Goal: Information Seeking & Learning: Learn about a topic

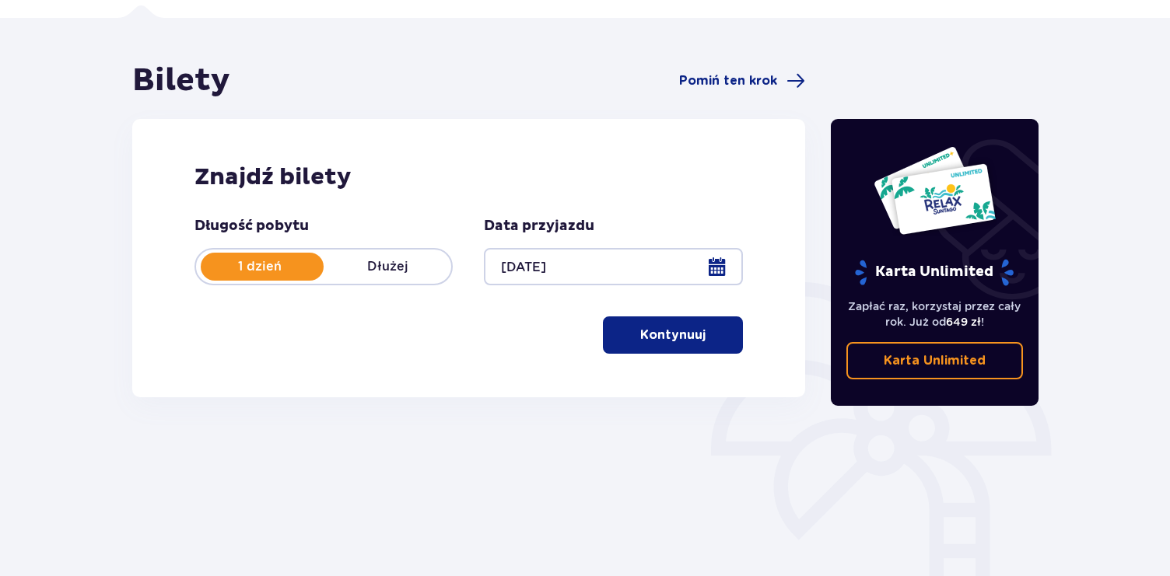
scroll to position [140, 0]
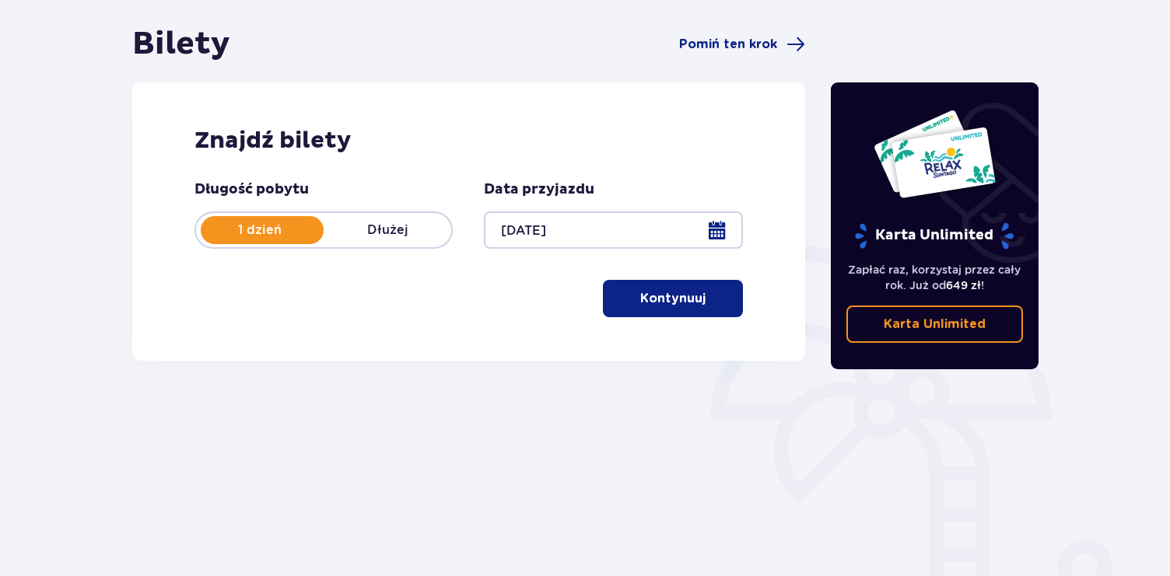
click at [709, 318] on div "Znajdź bilety Długość pobytu 1 dzień Dłużej Data przyjazdu 13.10.25 Kontynuuj P…" at bounding box center [468, 221] width 673 height 278
click at [695, 293] on button "Kontynuuj" at bounding box center [673, 298] width 140 height 37
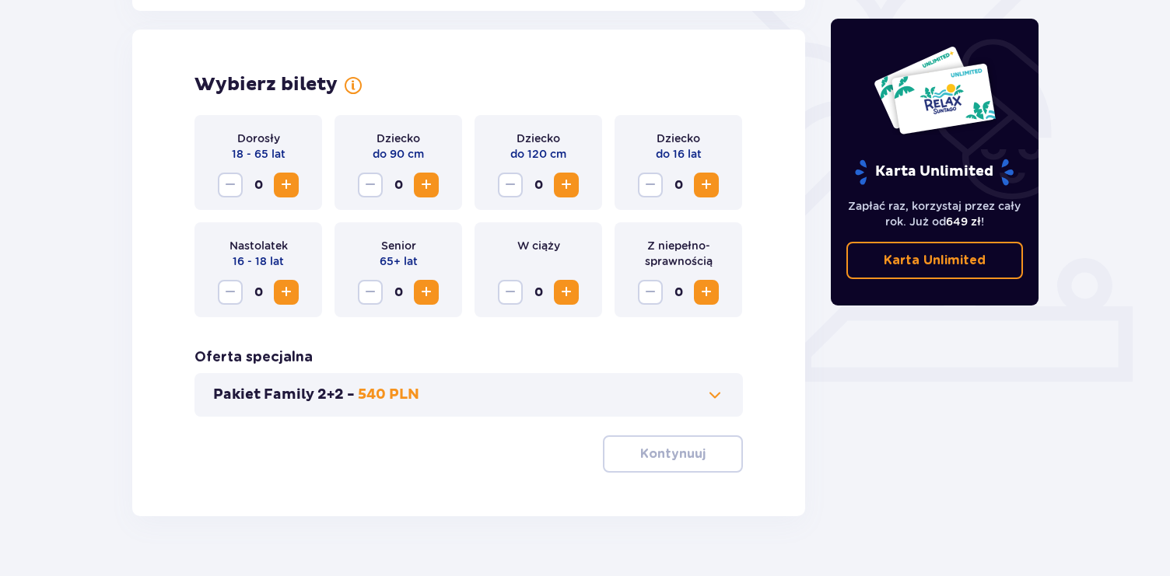
scroll to position [432, 0]
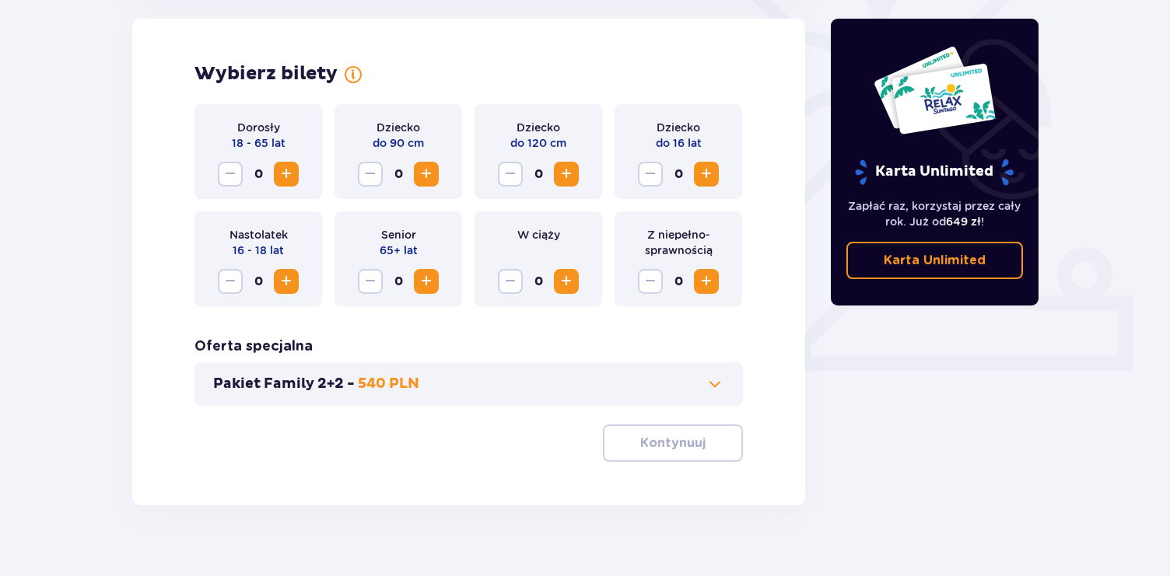
click at [284, 175] on span "Zwiększ" at bounding box center [286, 174] width 19 height 19
click at [565, 169] on span "Zwiększ" at bounding box center [566, 174] width 19 height 19
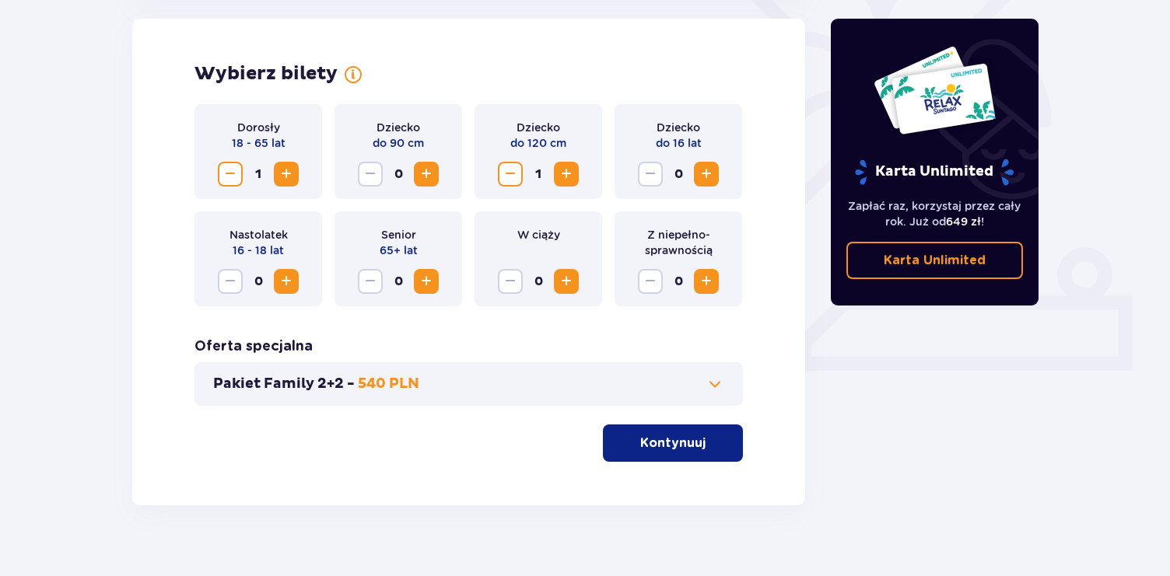
click at [715, 381] on span at bounding box center [714, 384] width 19 height 19
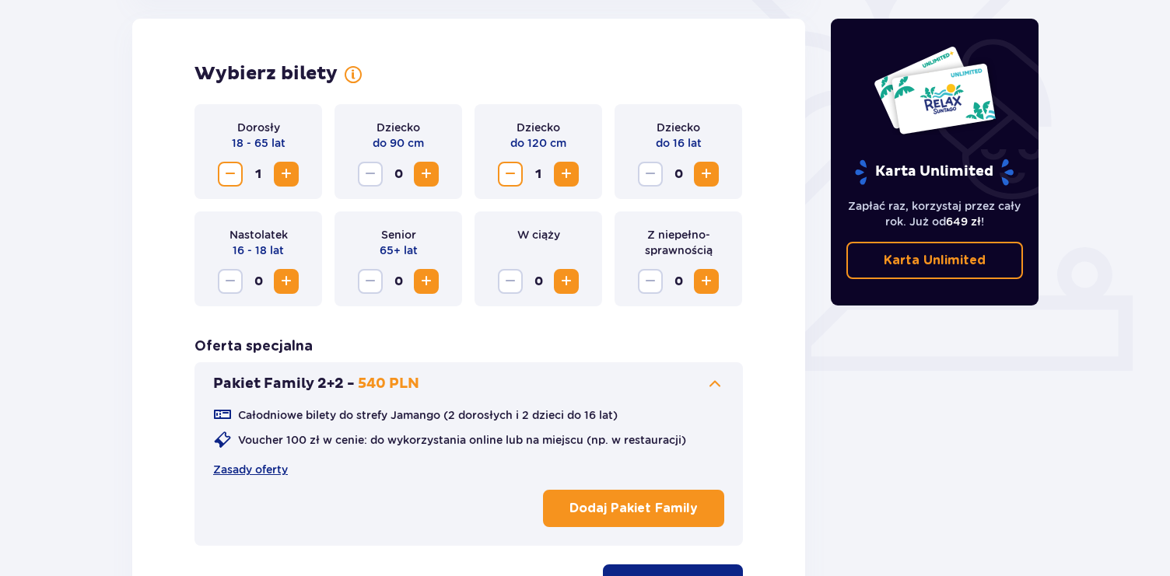
click at [715, 381] on span at bounding box center [714, 384] width 19 height 19
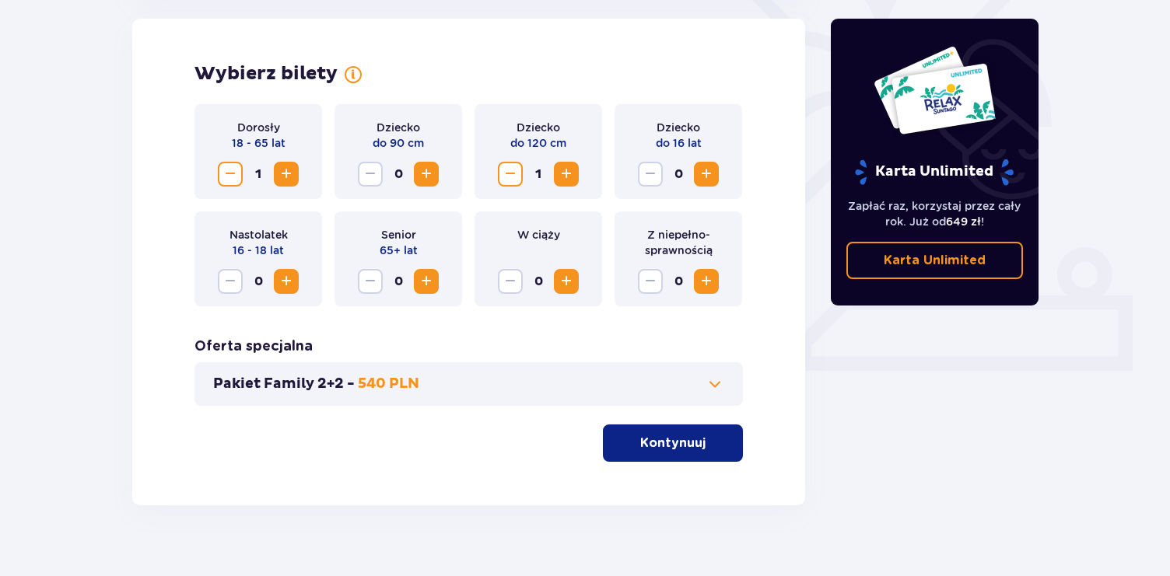
click at [679, 447] on p "Kontynuuj" at bounding box center [672, 443] width 65 height 17
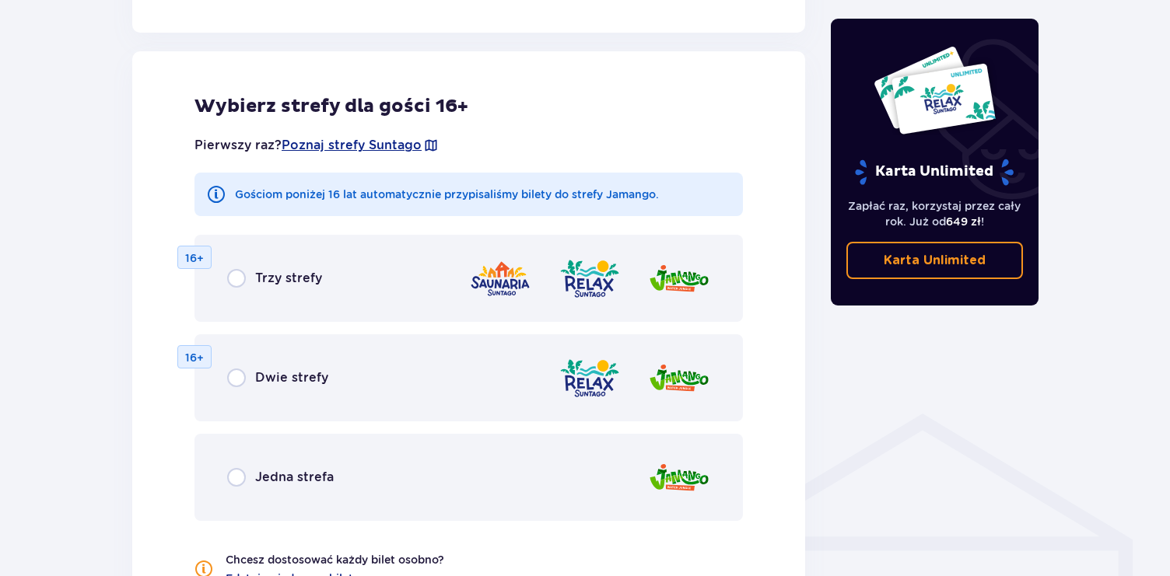
scroll to position [863, 0]
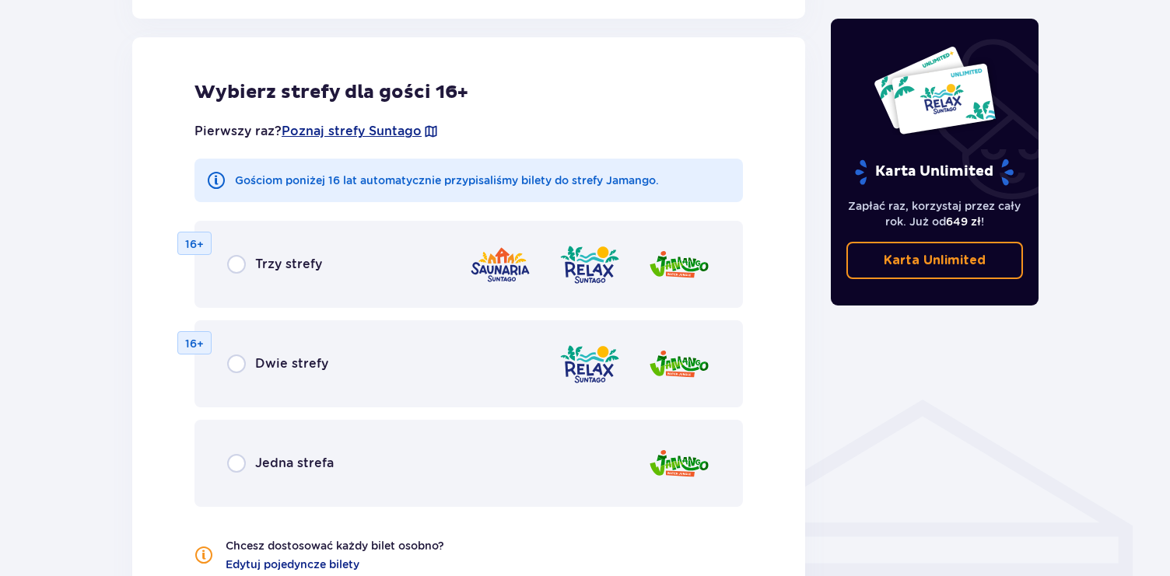
click at [294, 364] on span "Dwie strefy" at bounding box center [291, 363] width 73 height 17
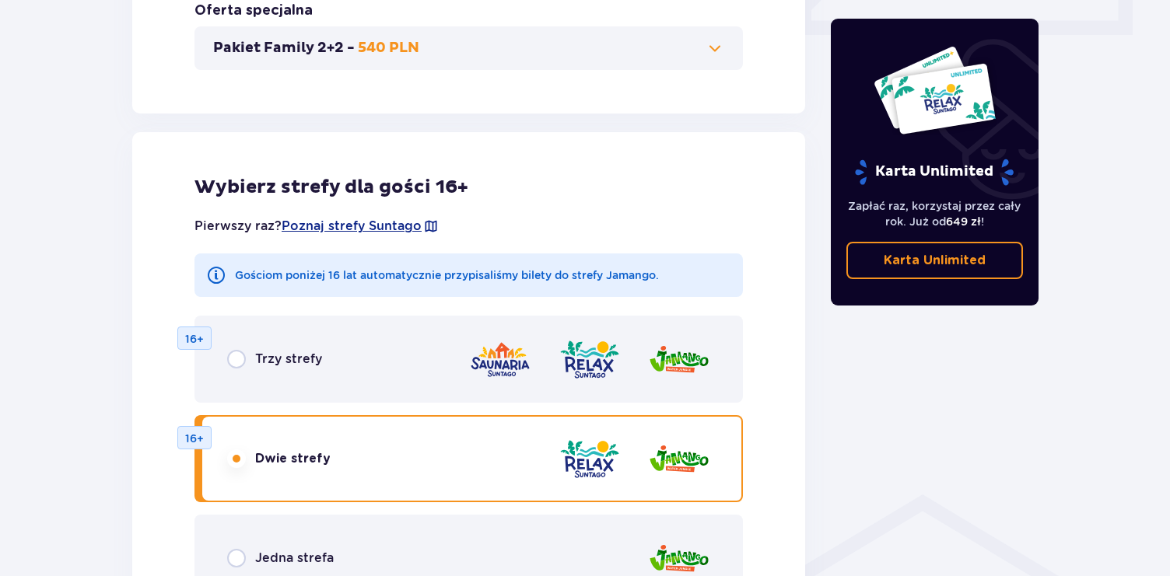
scroll to position [300, 0]
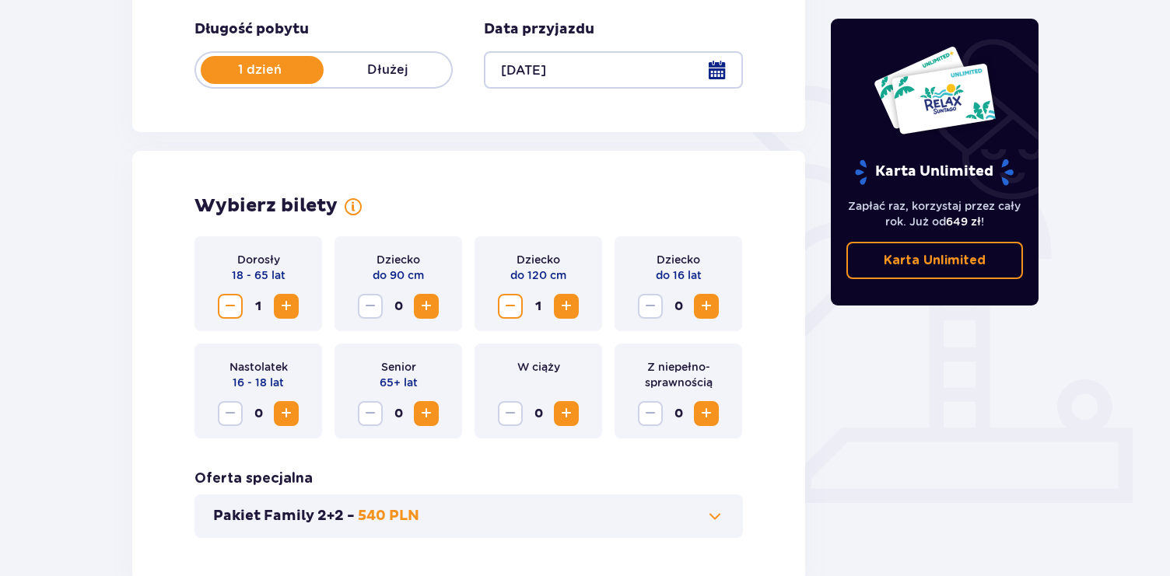
click at [712, 308] on span "Zwiększ" at bounding box center [706, 306] width 19 height 19
click at [504, 310] on span "Zmniejsz" at bounding box center [510, 306] width 19 height 19
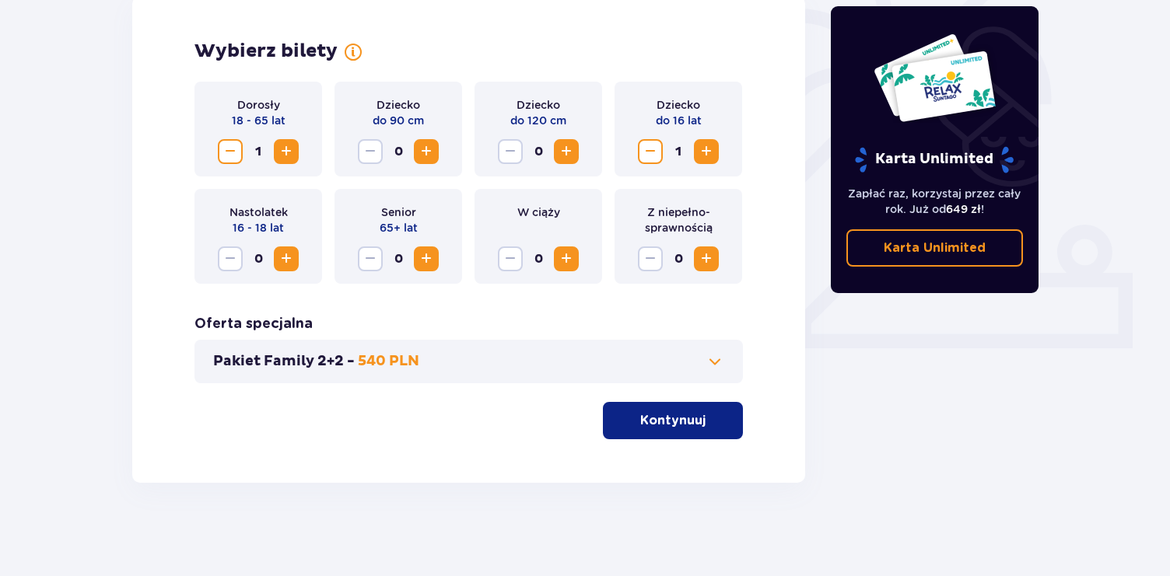
click at [668, 403] on button "Kontynuuj" at bounding box center [673, 420] width 140 height 37
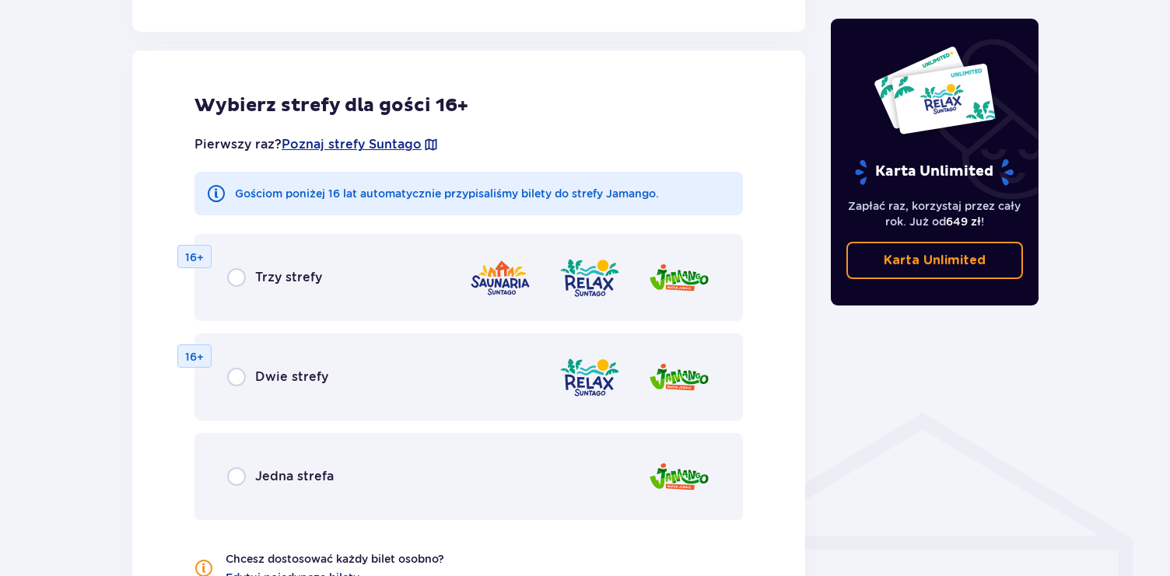
scroll to position [863, 0]
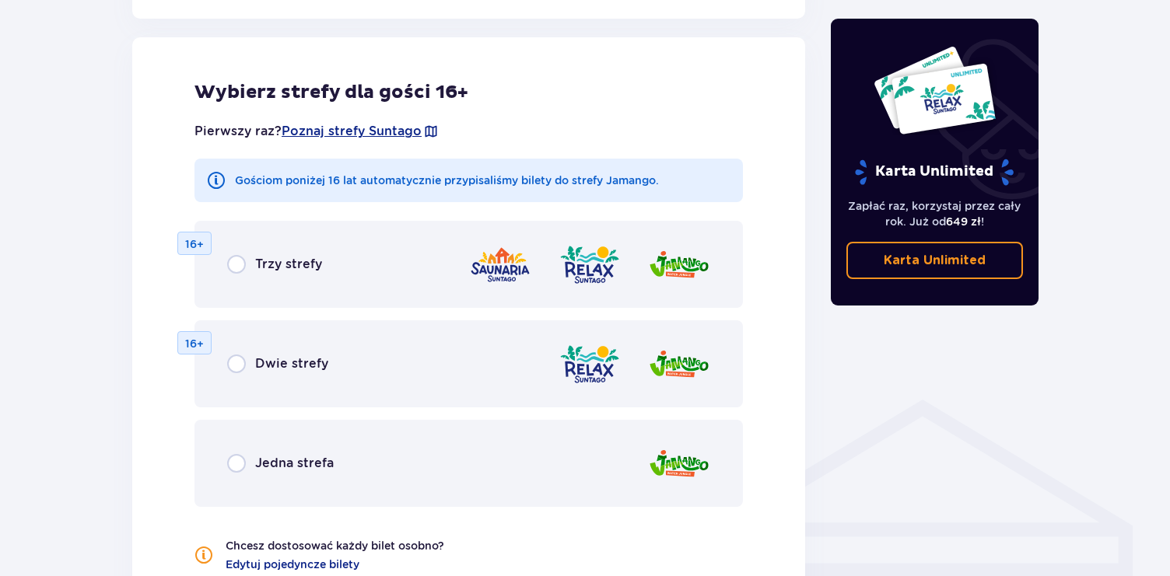
click at [326, 362] on div "Dwie strefy 16+" at bounding box center [468, 363] width 548 height 87
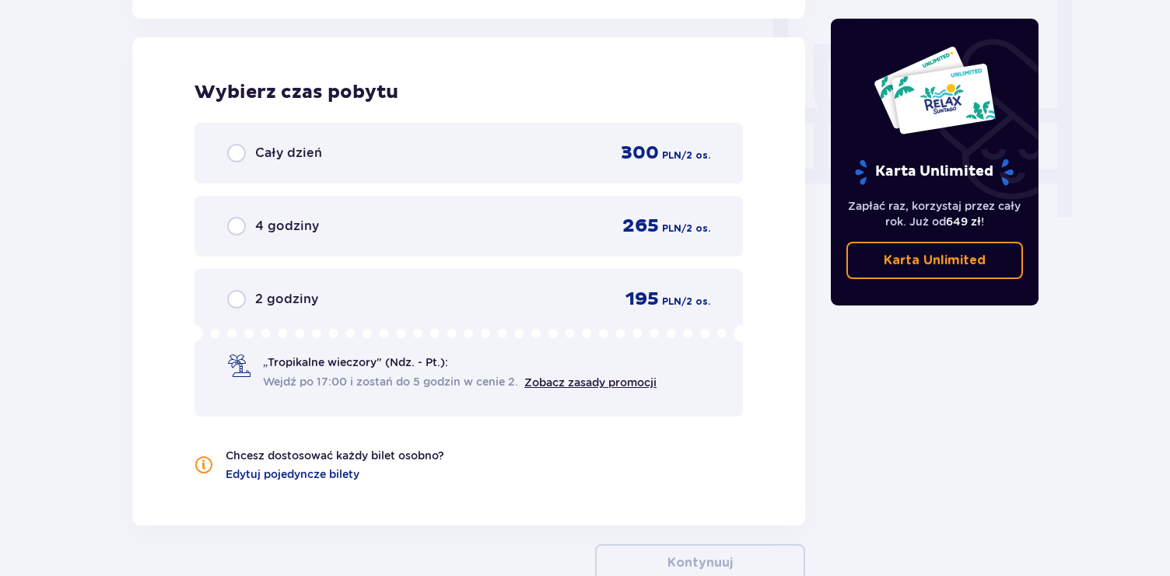
scroll to position [1437, 0]
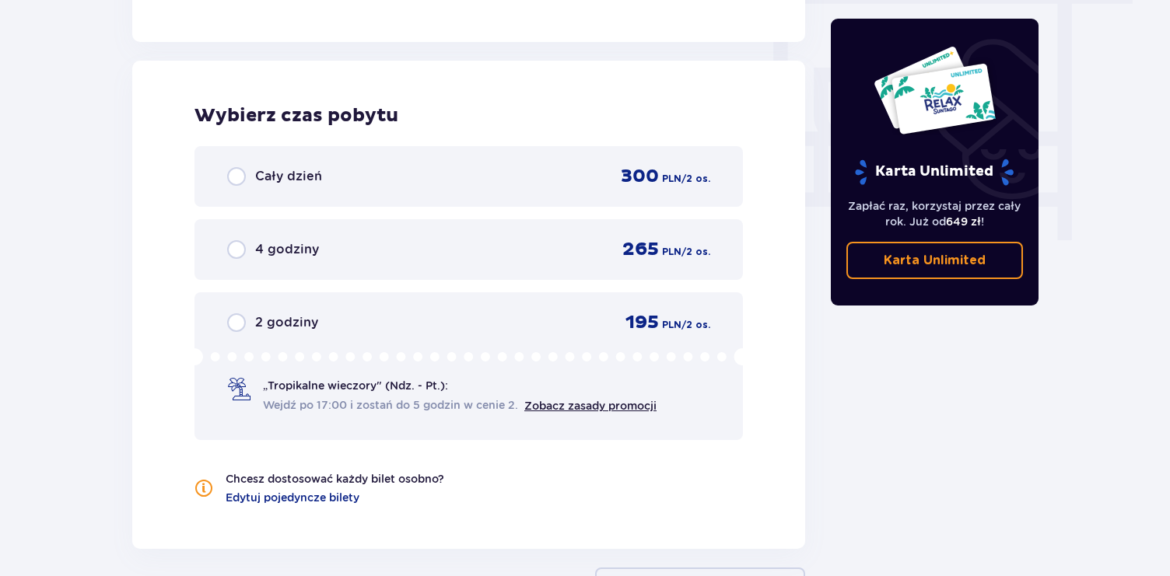
click at [436, 245] on div "4 godziny 265 PLN / 2 os." at bounding box center [468, 249] width 483 height 23
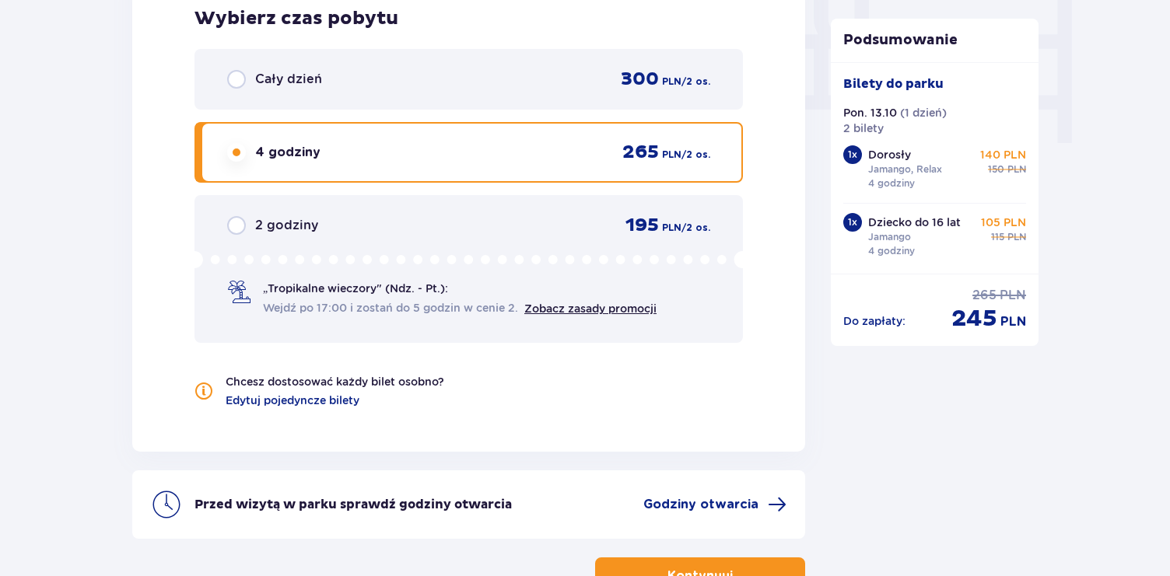
scroll to position [1527, 0]
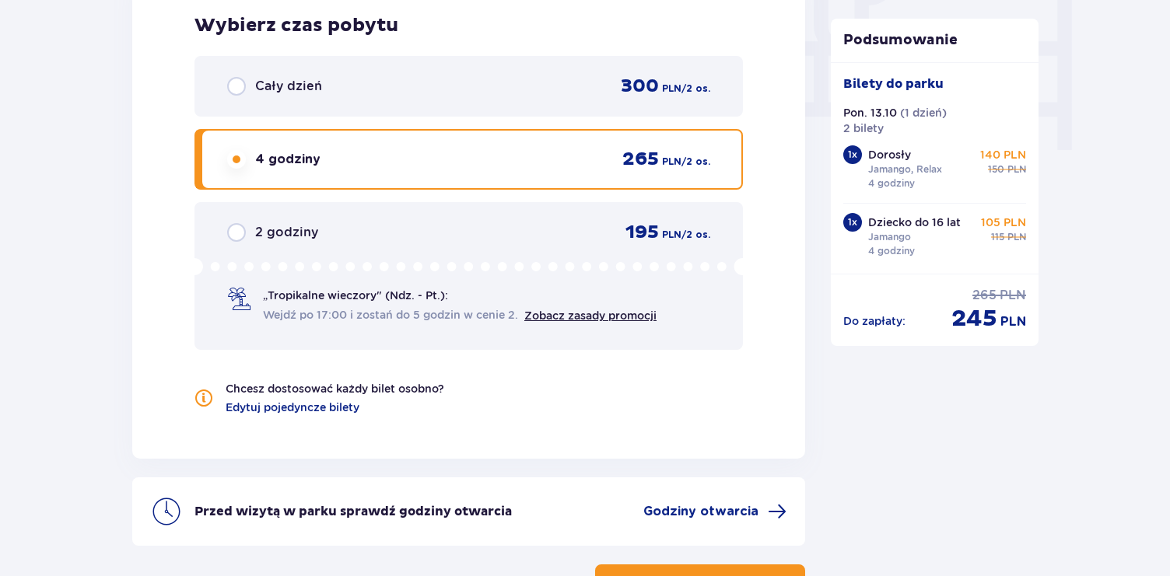
click at [541, 99] on div "Cały dzień 300 PLN / 2 os." at bounding box center [468, 86] width 548 height 61
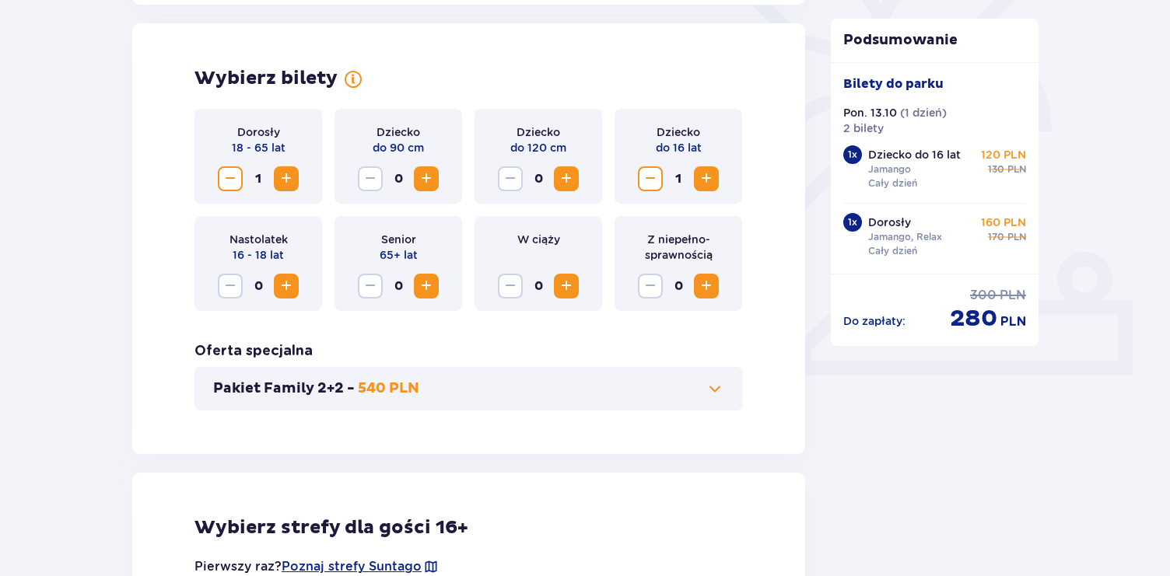
scroll to position [425, 0]
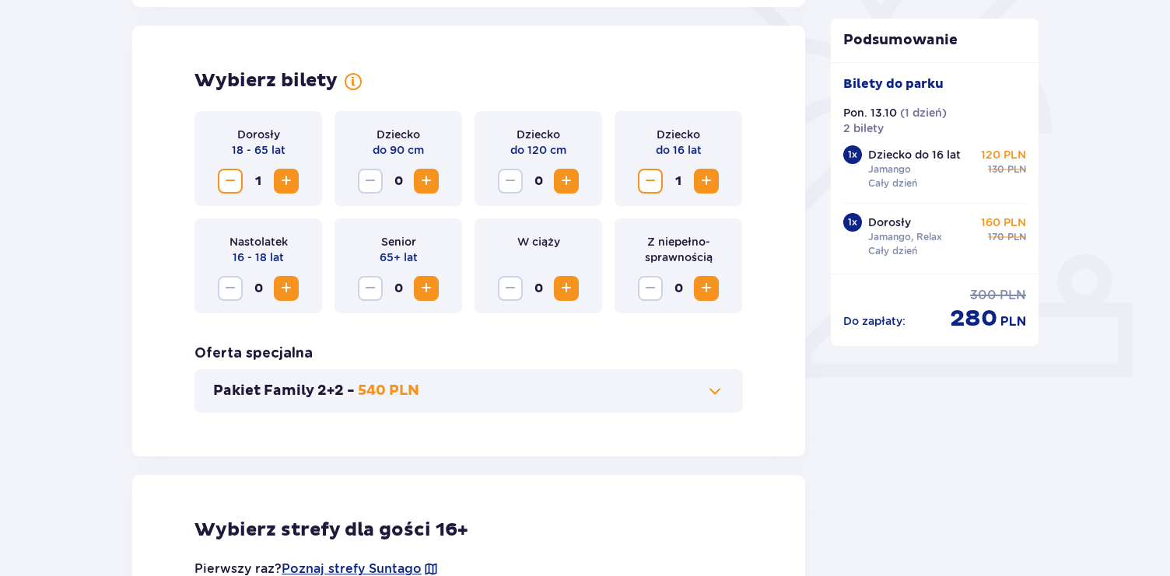
click at [565, 179] on span "Zwiększ" at bounding box center [566, 181] width 19 height 19
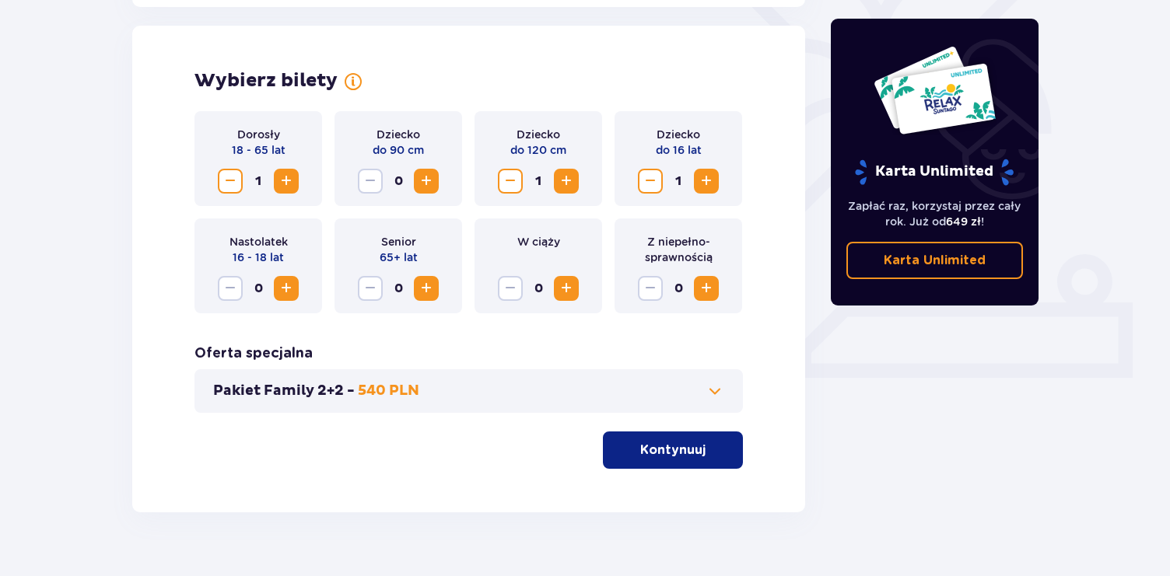
click at [650, 182] on span "Zmniejsz" at bounding box center [650, 181] width 19 height 19
click at [673, 460] on button "Kontynuuj" at bounding box center [673, 450] width 140 height 37
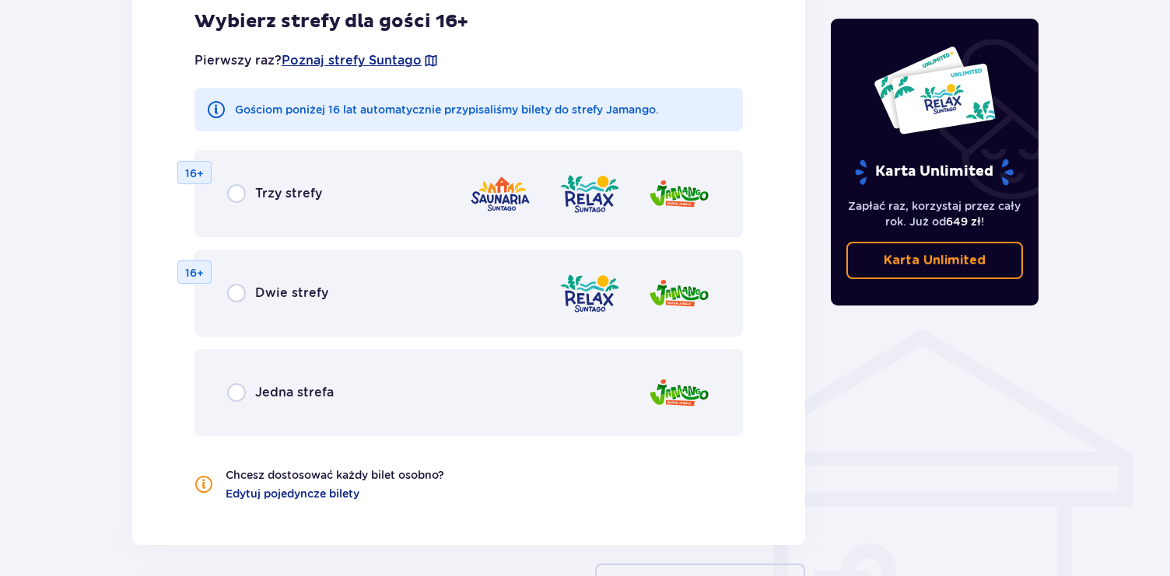
click at [426, 289] on div "Dwie strefy 16+" at bounding box center [468, 293] width 548 height 87
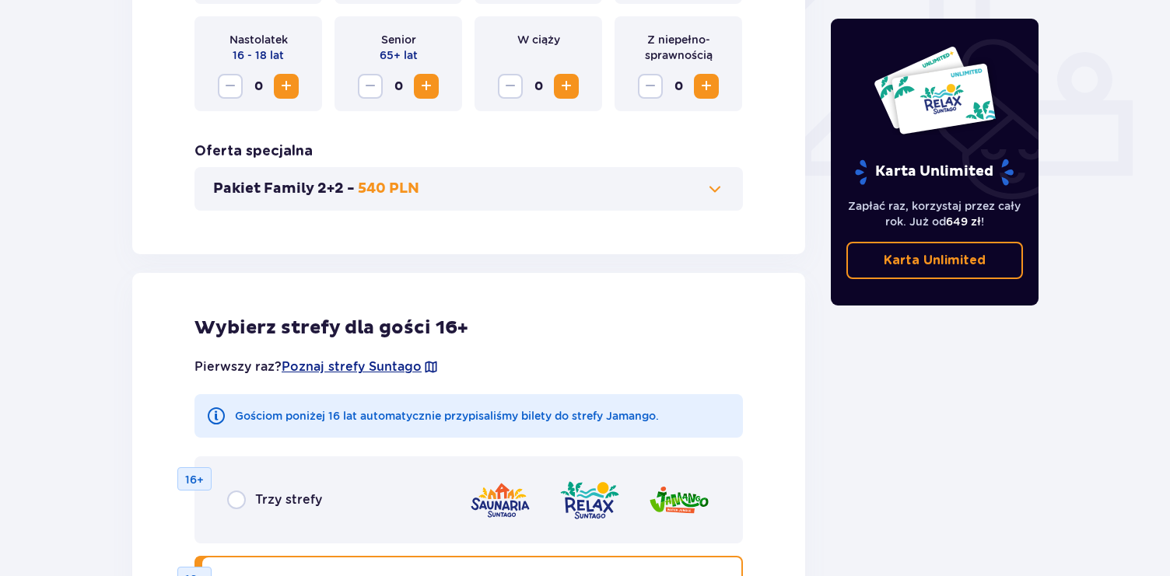
scroll to position [0, 0]
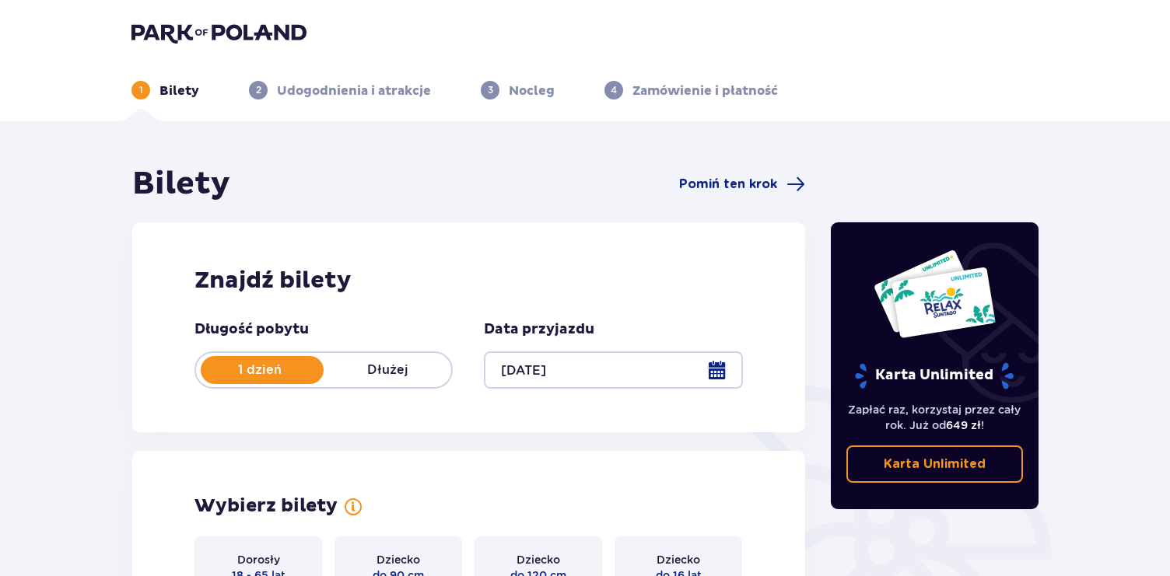
click at [160, 40] on img at bounding box center [218, 33] width 175 height 22
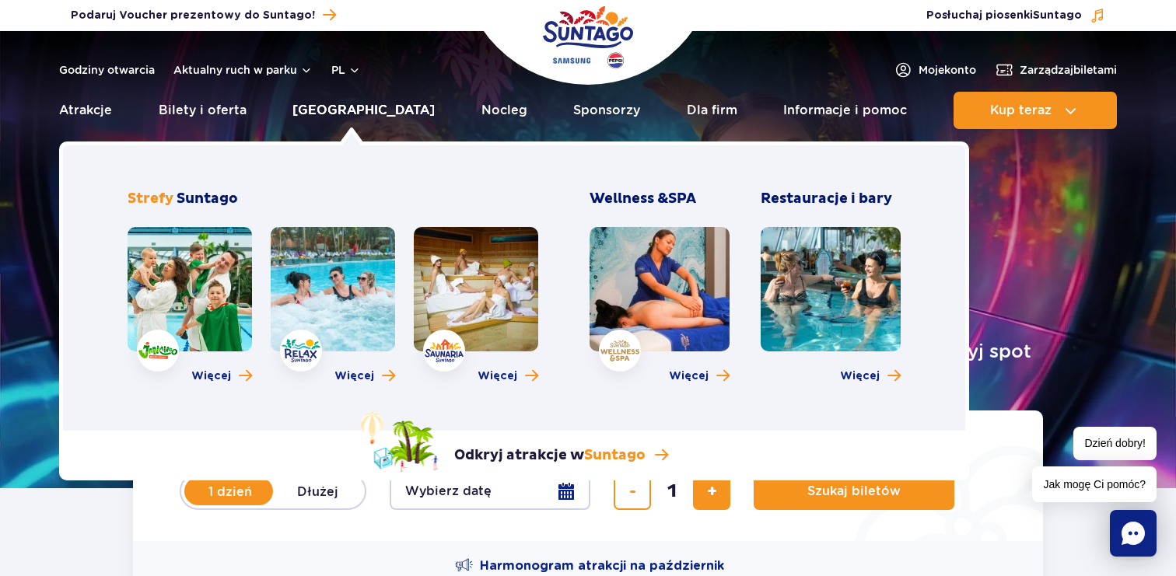
click at [370, 114] on link "[GEOGRAPHIC_DATA]" at bounding box center [363, 110] width 142 height 37
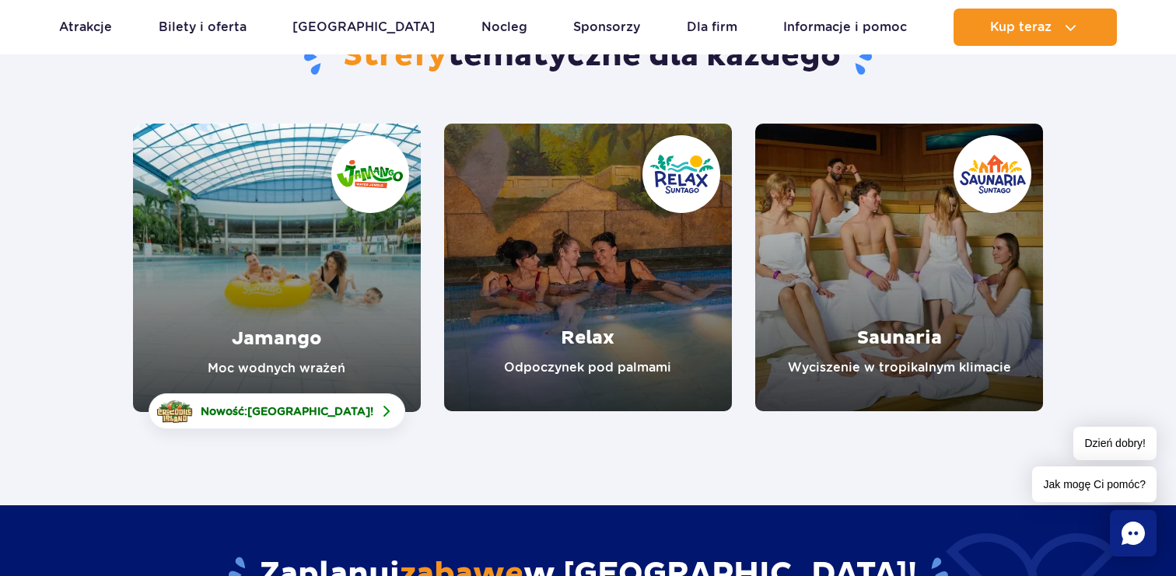
scroll to position [153, 0]
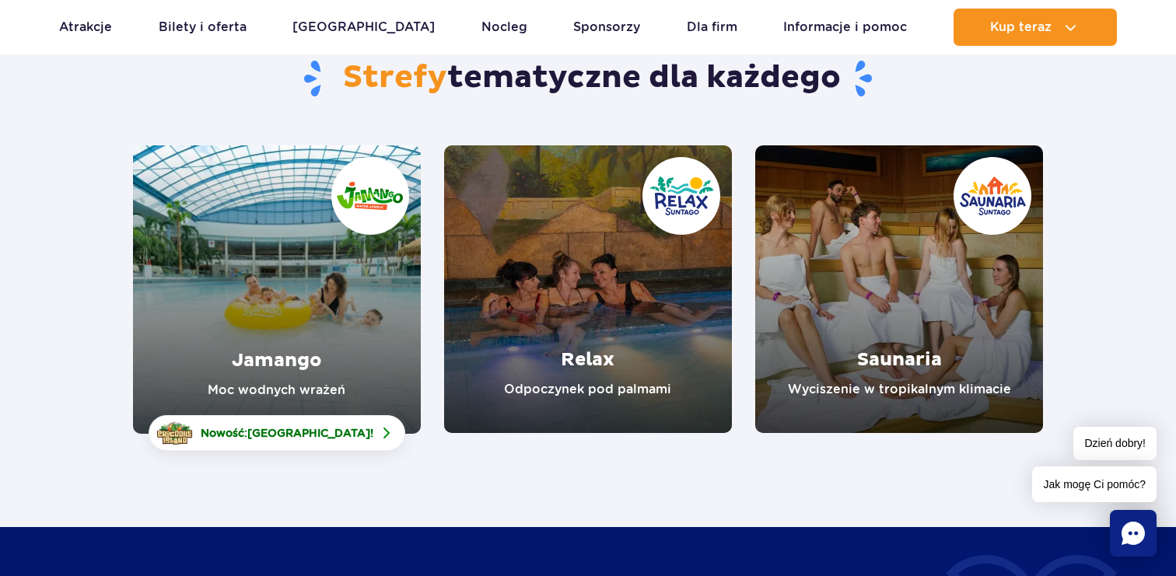
click at [591, 354] on link "Relax" at bounding box center [588, 289] width 288 height 288
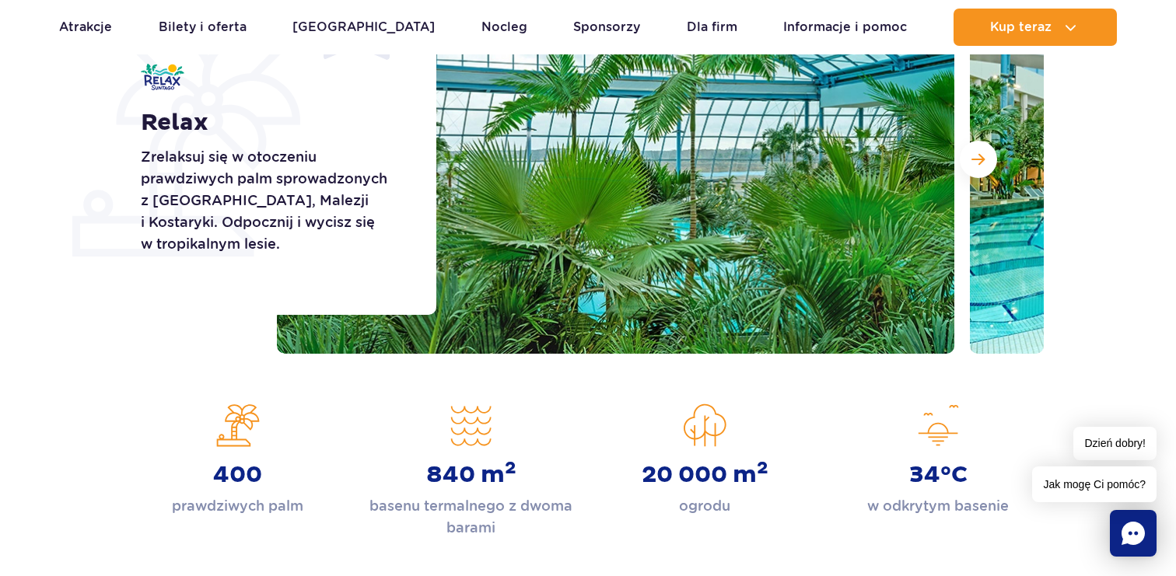
scroll to position [289, 0]
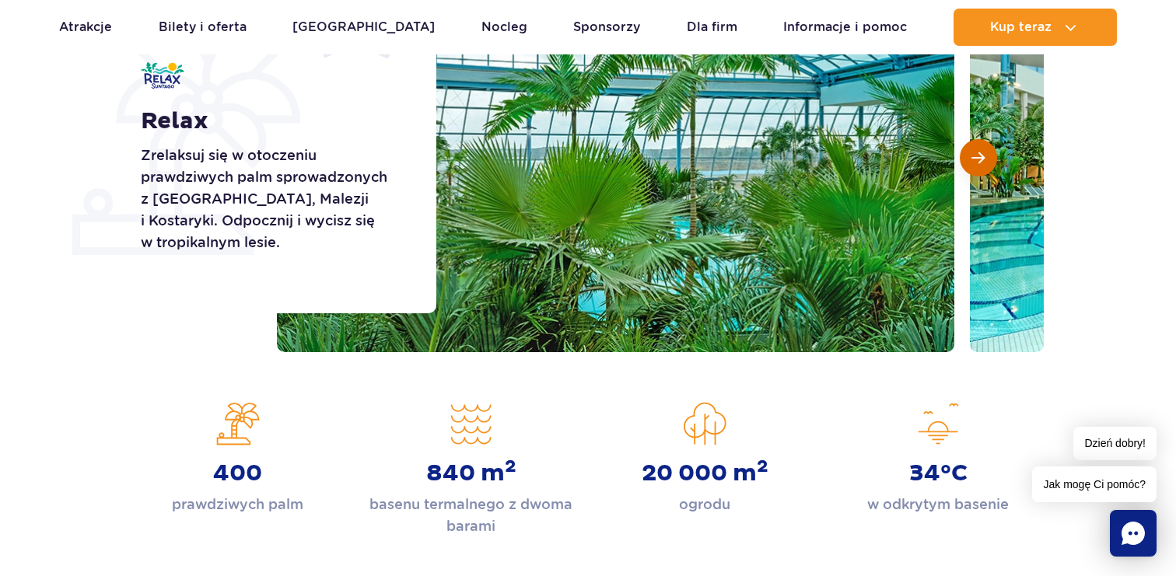
click at [979, 174] on button "Następny slajd" at bounding box center [978, 157] width 37 height 37
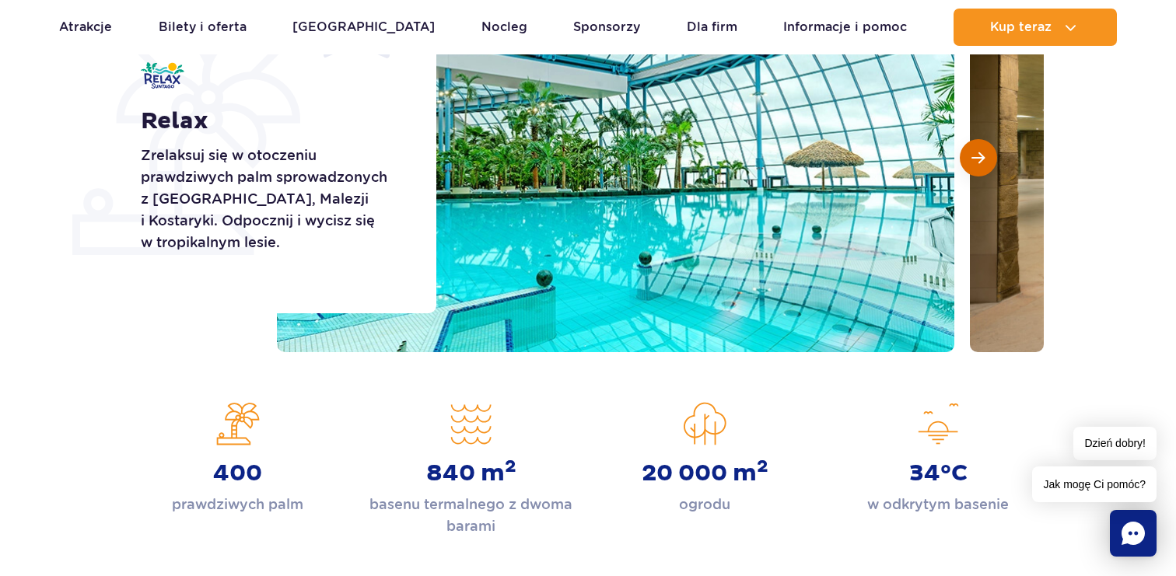
click at [979, 174] on button "Następny slajd" at bounding box center [978, 157] width 37 height 37
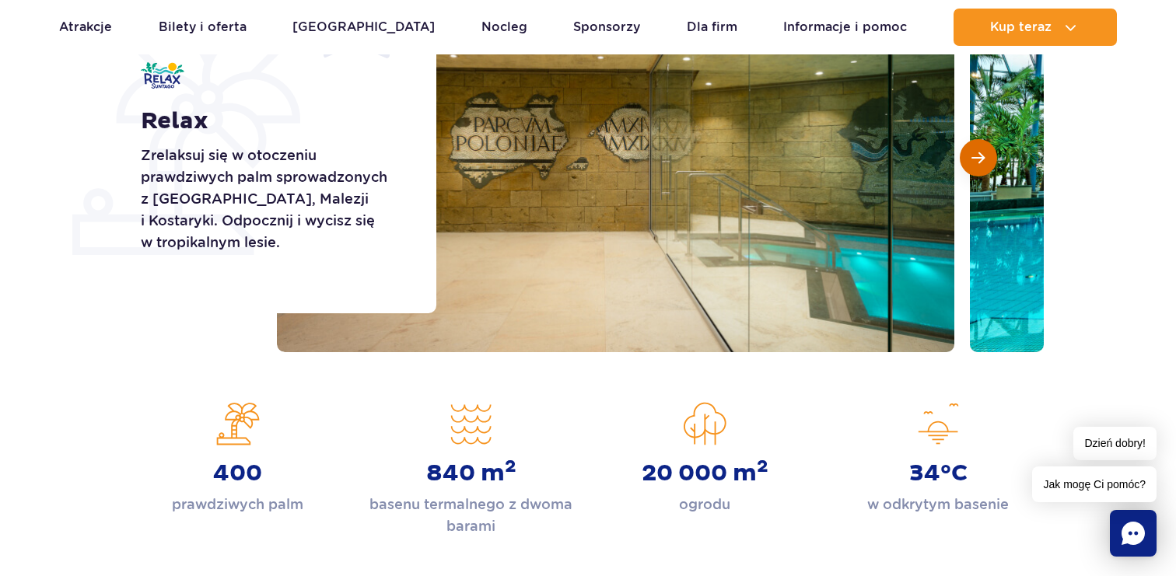
click at [979, 174] on button "Następny slajd" at bounding box center [978, 157] width 37 height 37
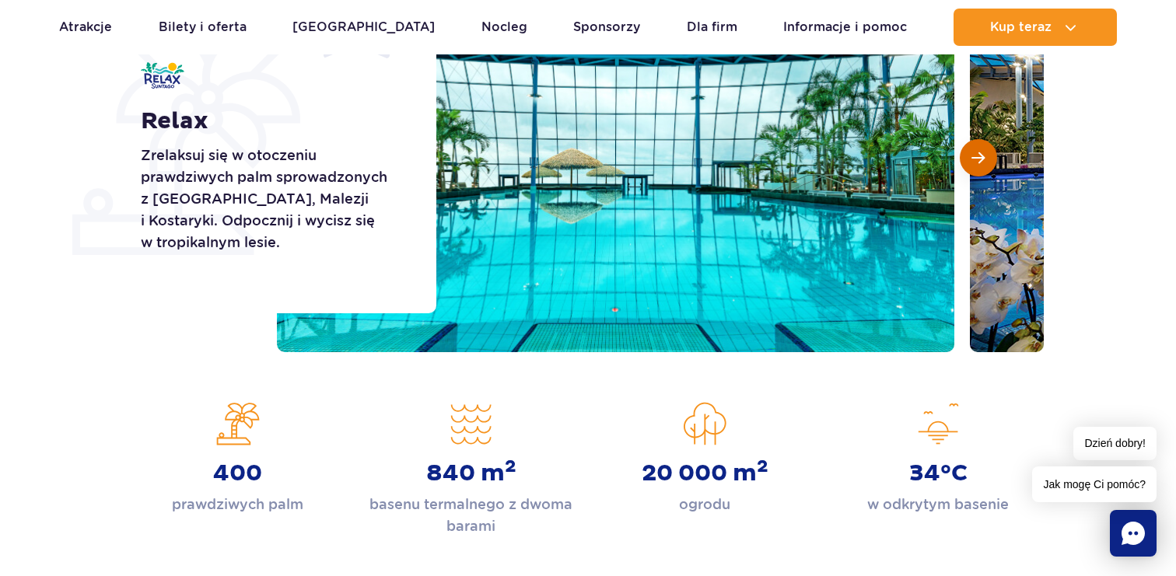
click at [979, 174] on button "Następny slajd" at bounding box center [978, 157] width 37 height 37
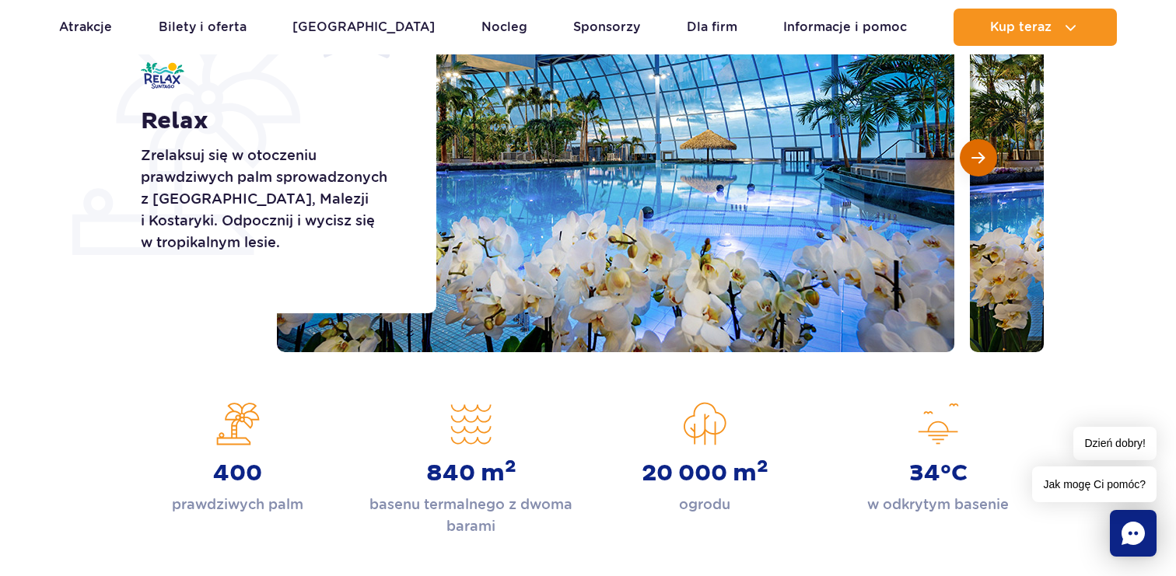
click at [979, 173] on button "Następny slajd" at bounding box center [978, 157] width 37 height 37
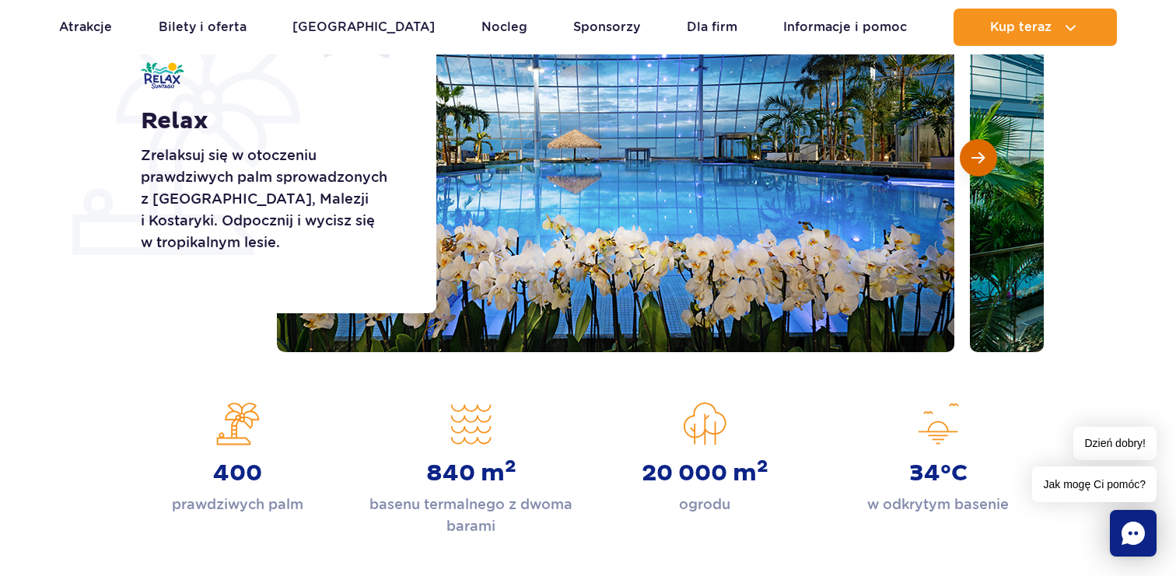
click at [979, 173] on button "Następny slajd" at bounding box center [978, 157] width 37 height 37
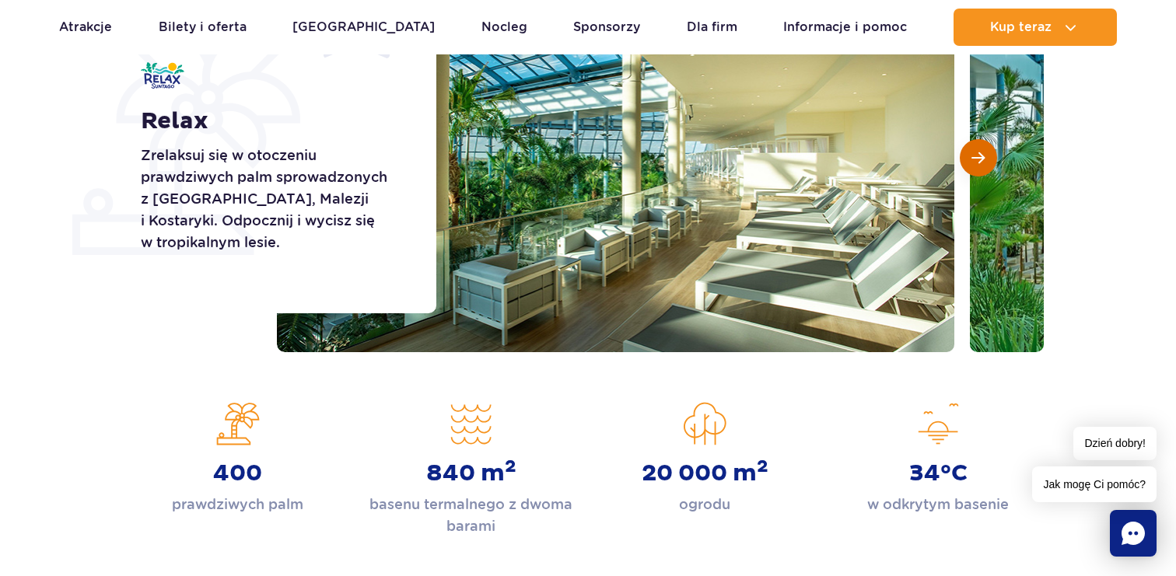
click at [979, 172] on button "Następny slajd" at bounding box center [978, 157] width 37 height 37
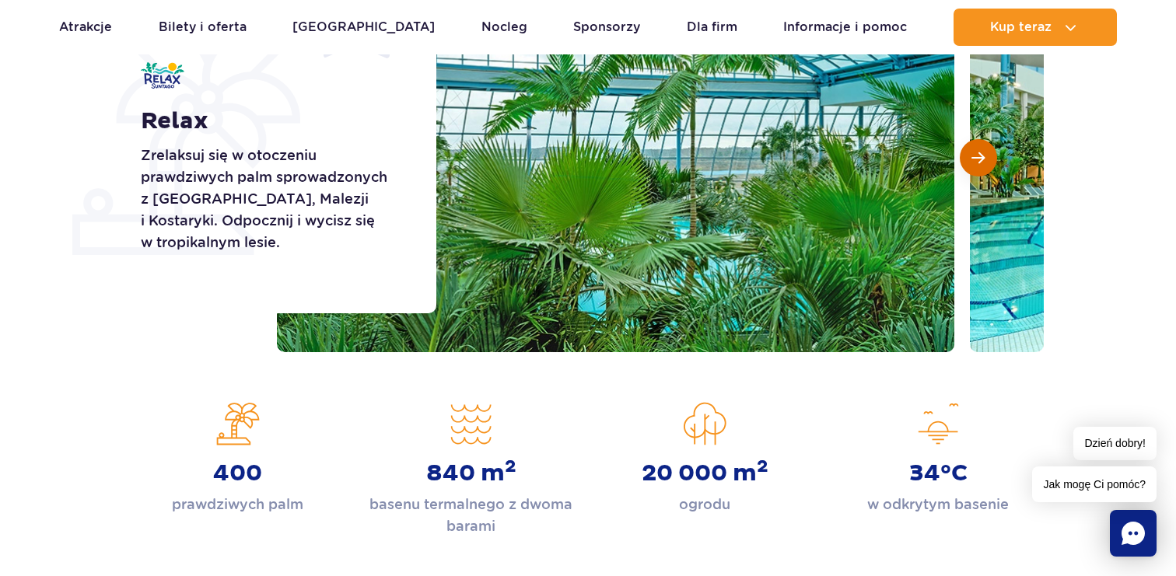
click at [979, 172] on button "Następny slajd" at bounding box center [978, 157] width 37 height 37
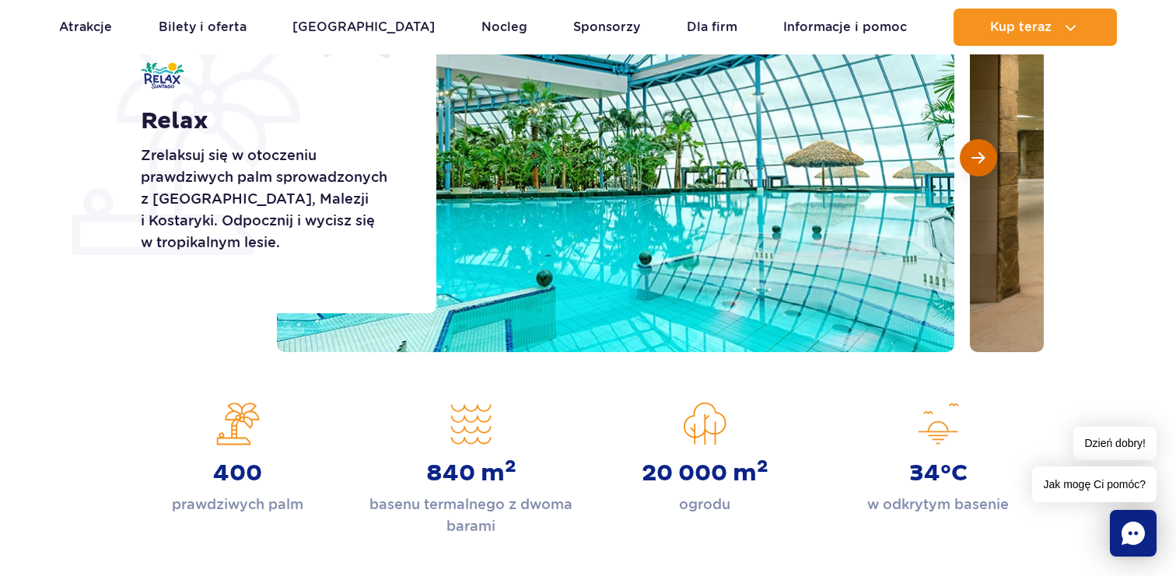
click at [979, 172] on button "Następny slajd" at bounding box center [978, 157] width 37 height 37
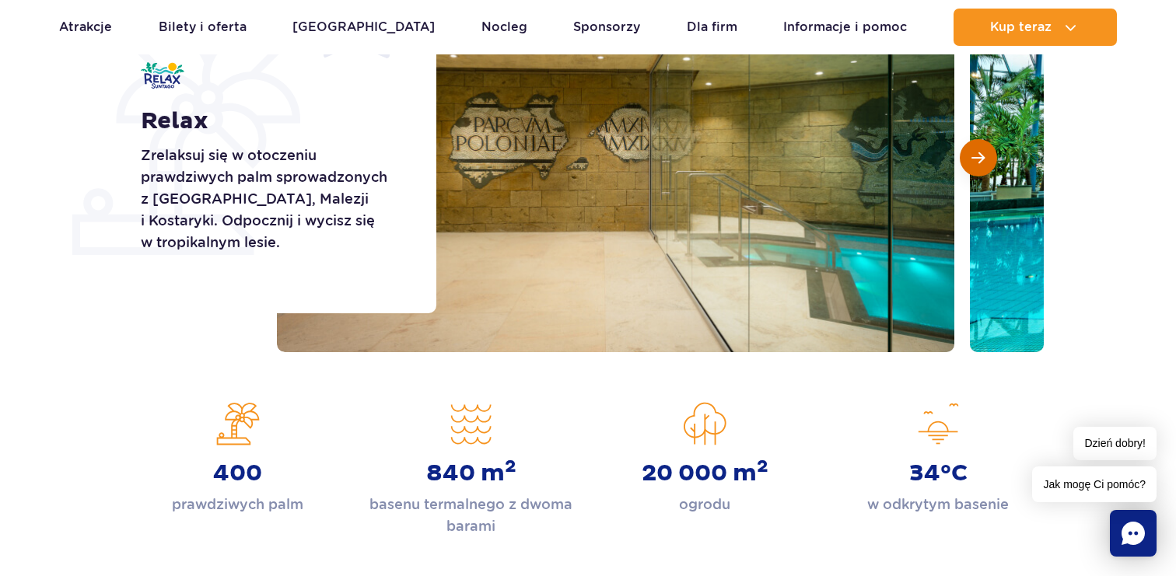
click at [979, 172] on button "Następny slajd" at bounding box center [978, 157] width 37 height 37
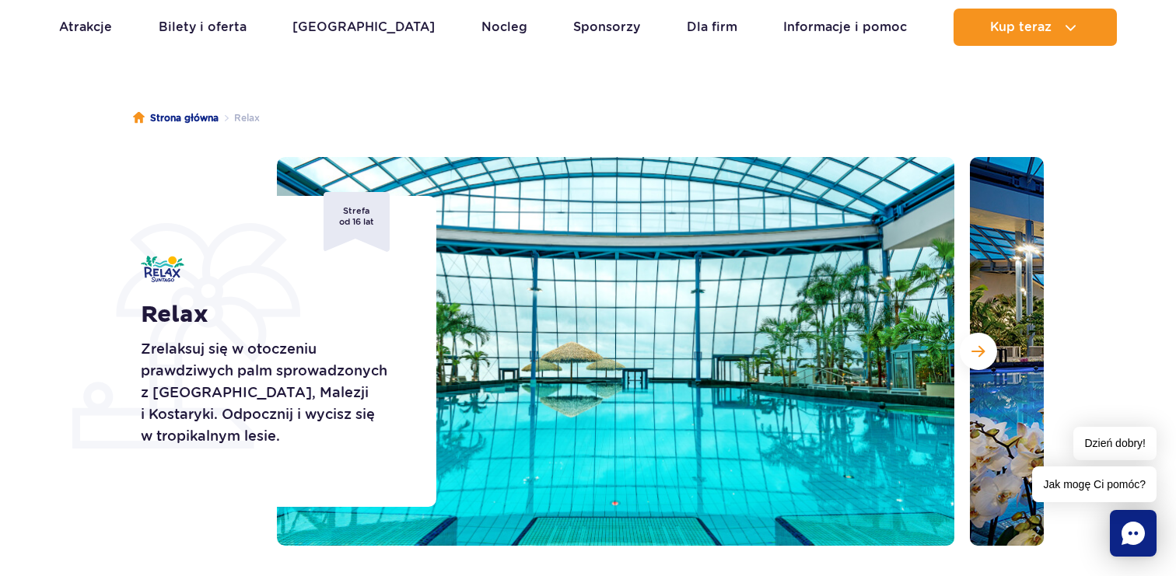
scroll to position [0, 0]
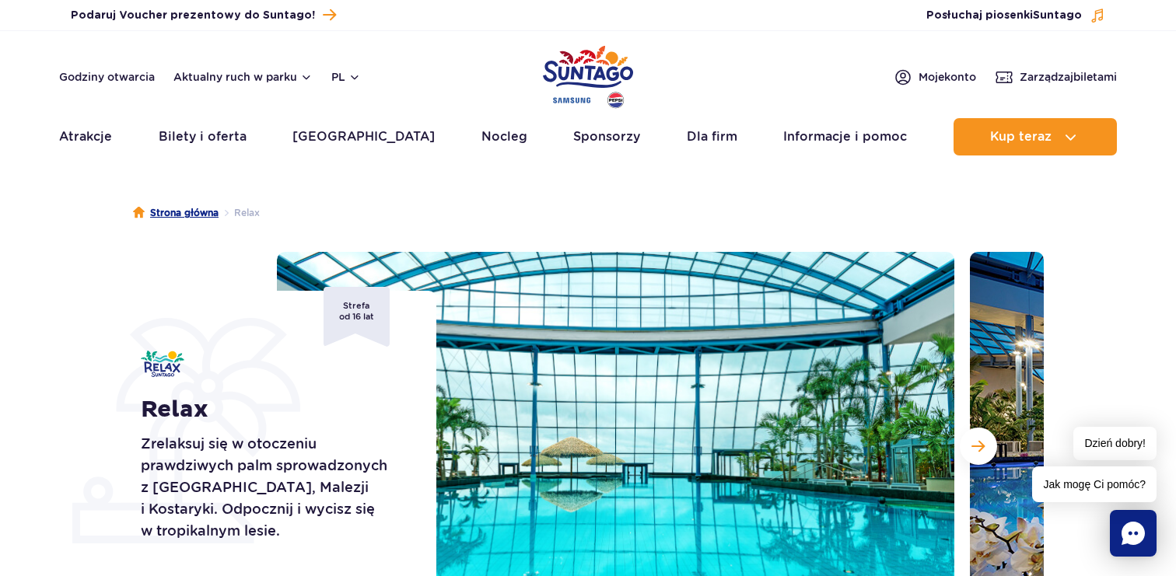
click at [216, 217] on link "Strona główna" at bounding box center [176, 213] width 86 height 16
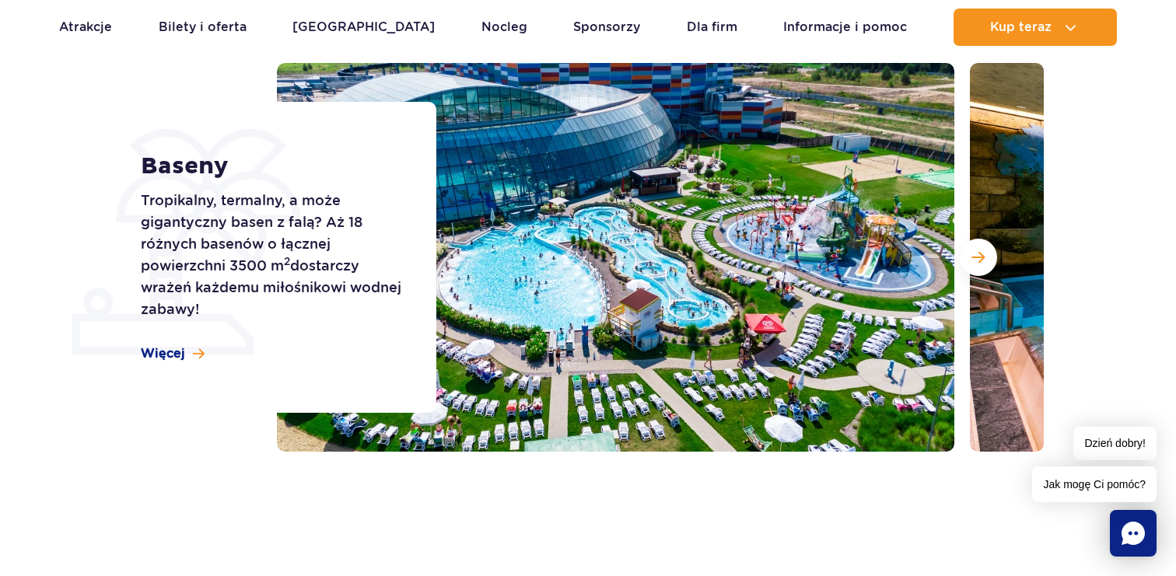
scroll to position [193, 0]
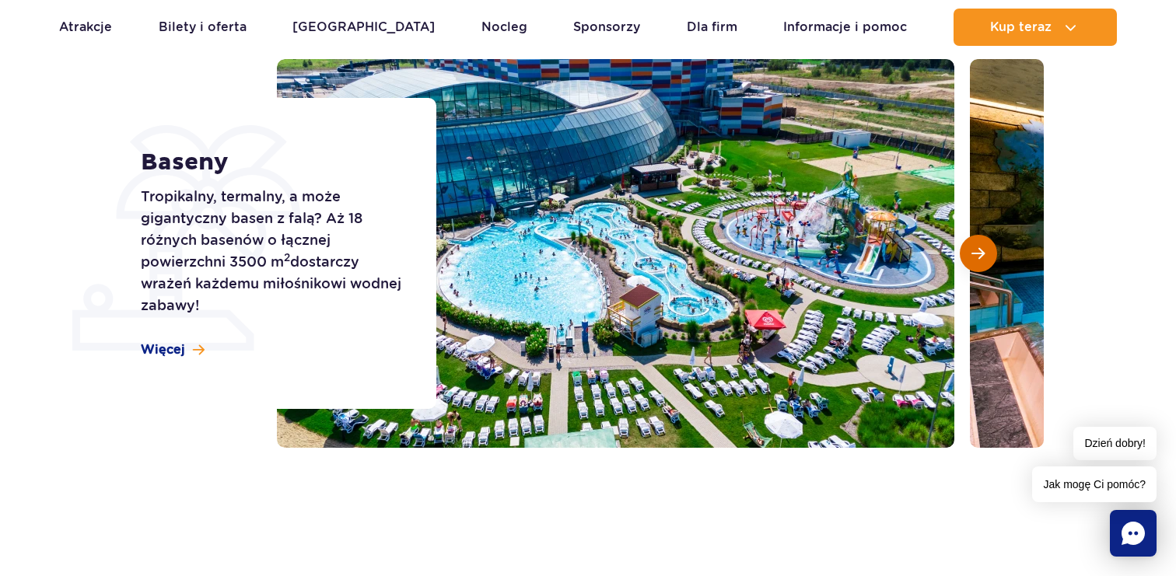
click at [977, 249] on span "Następny slajd" at bounding box center [977, 254] width 13 height 14
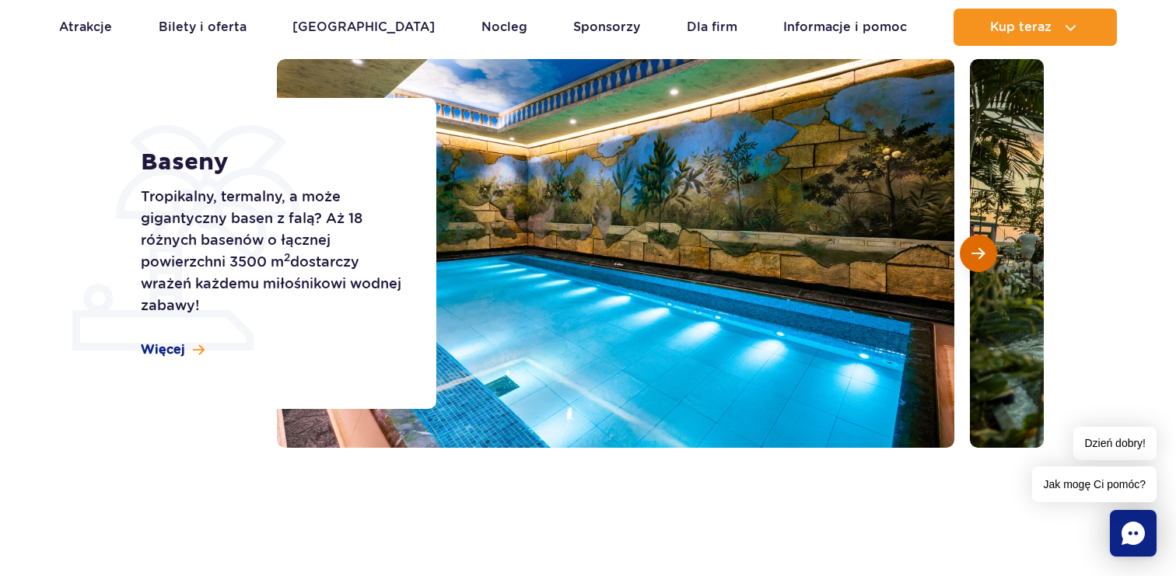
click at [977, 249] on span "Następny slajd" at bounding box center [977, 254] width 13 height 14
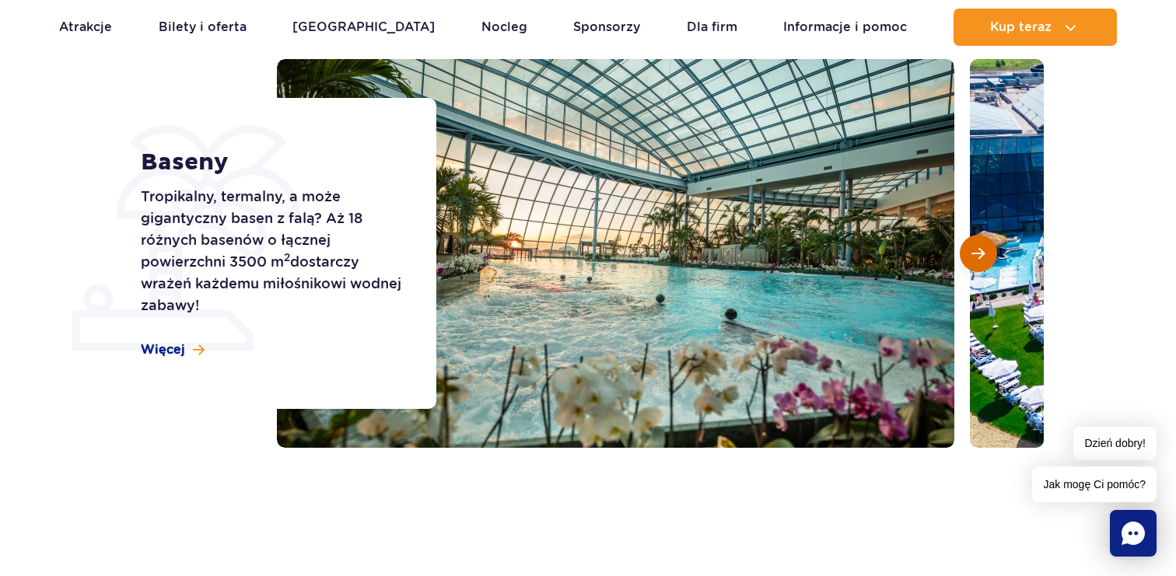
click at [977, 249] on span "Następny slajd" at bounding box center [977, 254] width 13 height 14
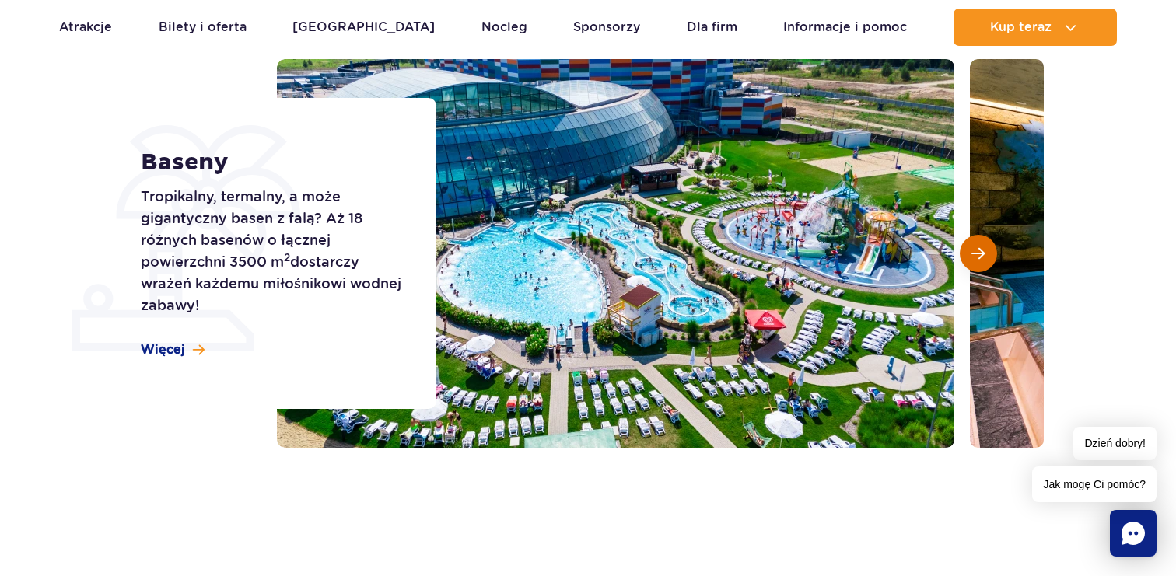
click at [977, 249] on span "Następny slajd" at bounding box center [977, 254] width 13 height 14
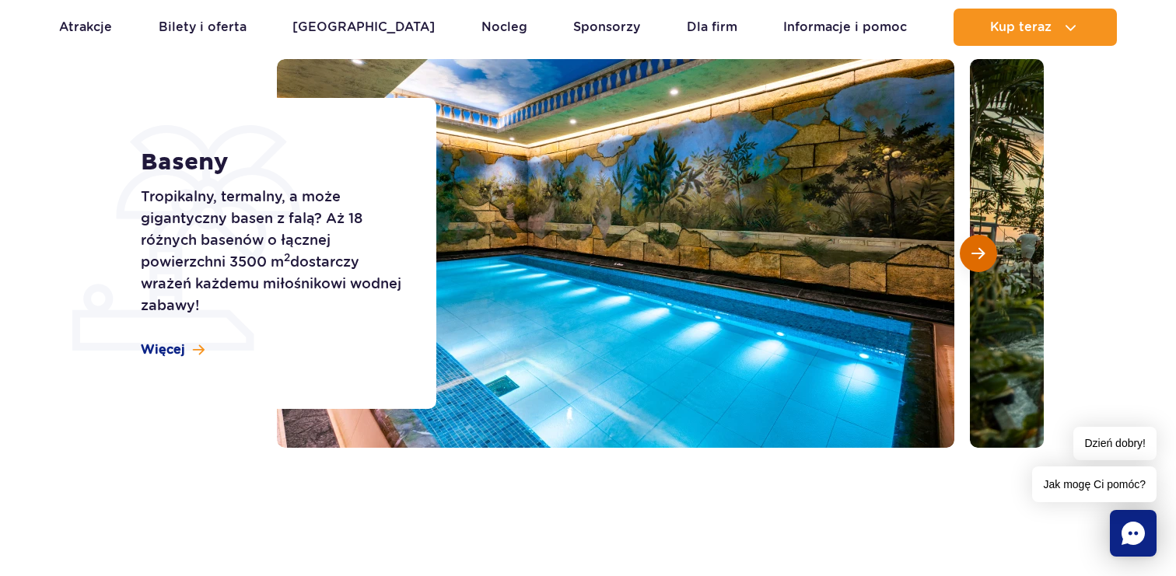
click at [977, 249] on span "Następny slajd" at bounding box center [977, 254] width 13 height 14
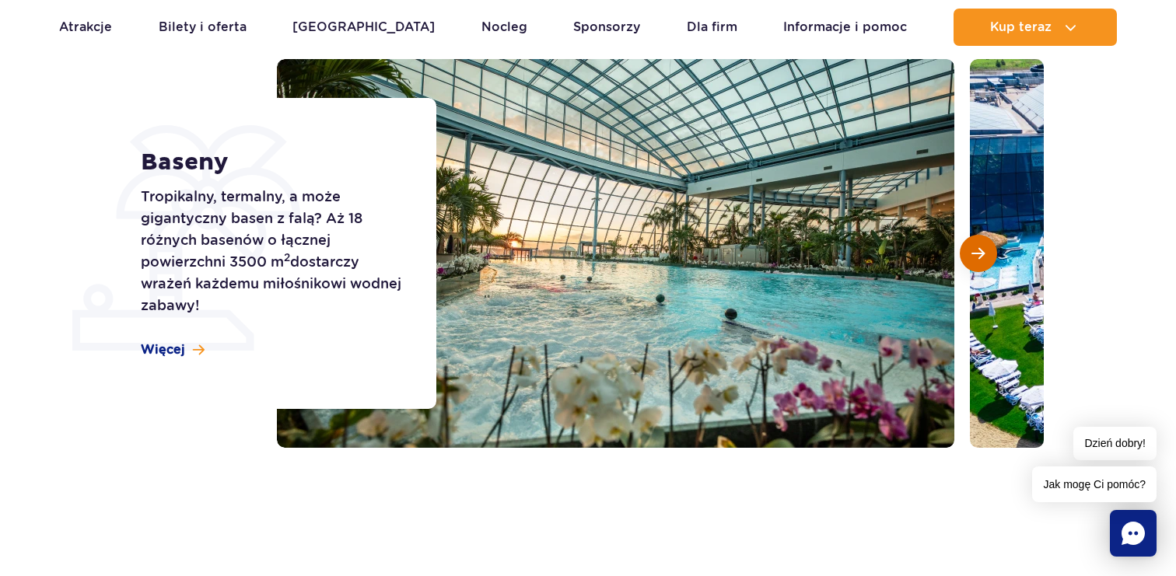
click at [977, 249] on span "Następny slajd" at bounding box center [977, 254] width 13 height 14
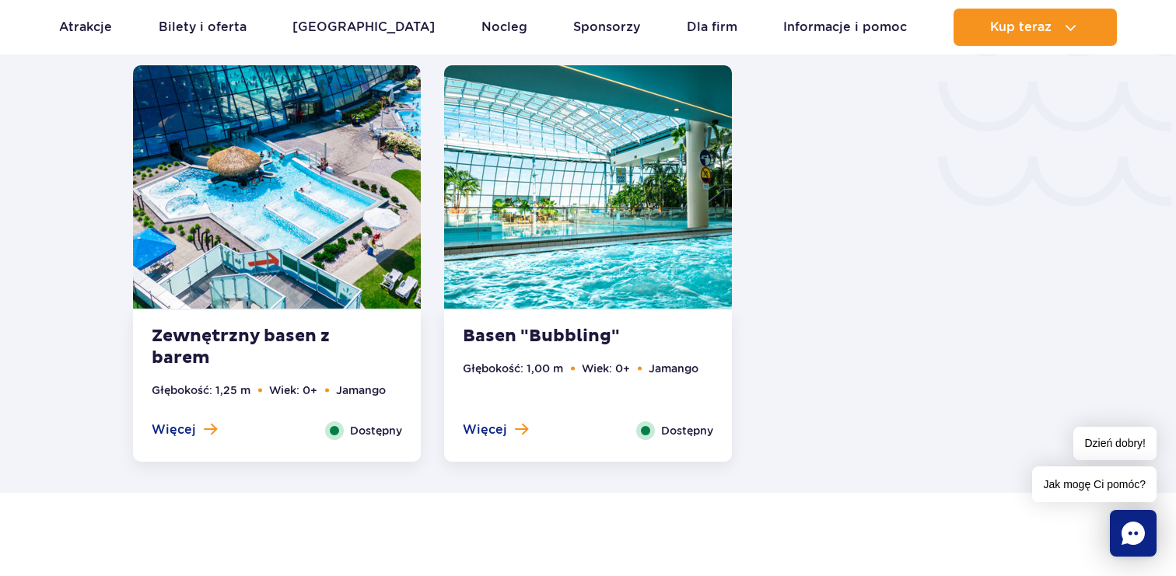
scroll to position [2703, 0]
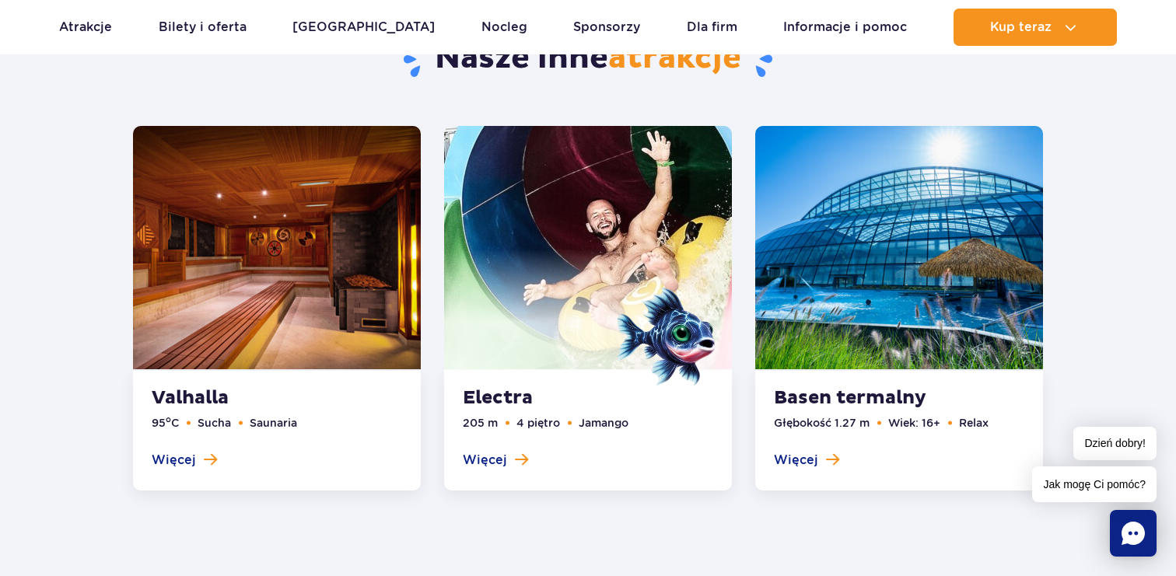
scroll to position [2159, 0]
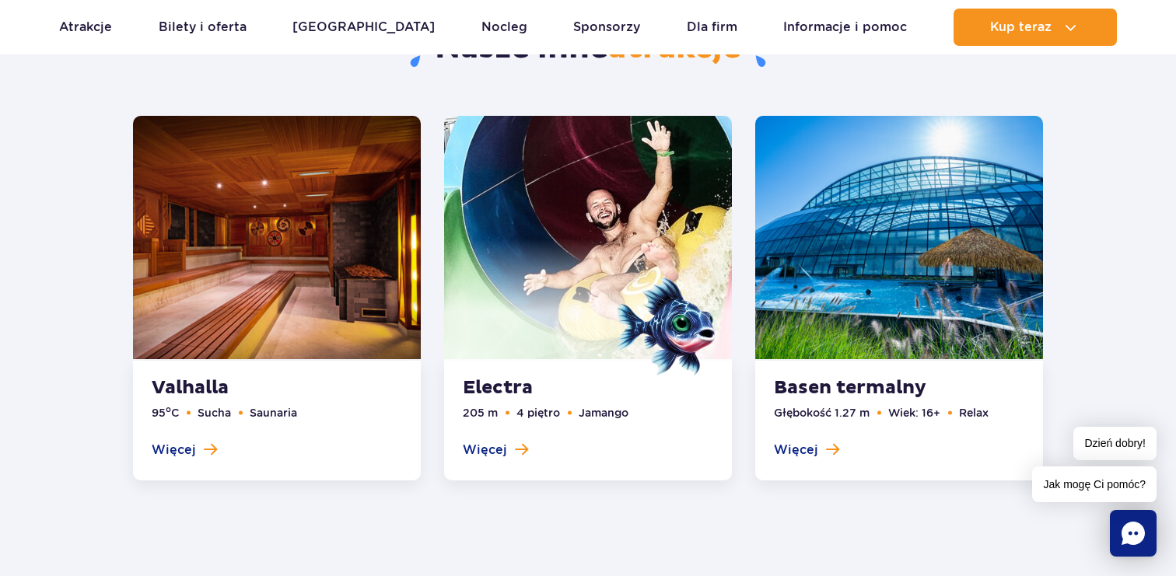
click at [516, 451] on link at bounding box center [588, 298] width 288 height 365
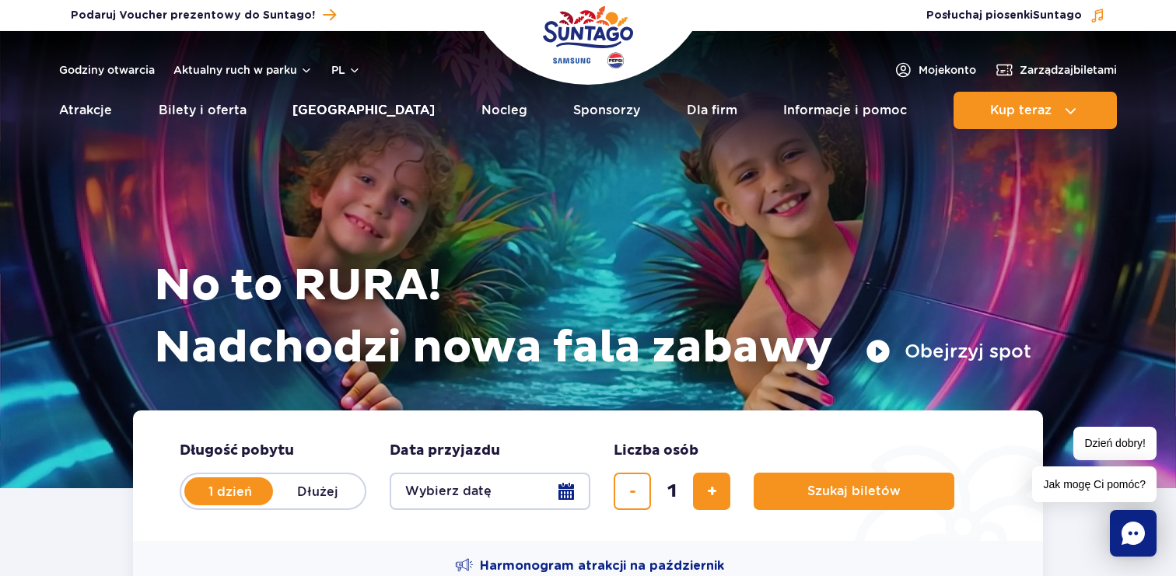
click at [364, 110] on link "[GEOGRAPHIC_DATA]" at bounding box center [363, 110] width 142 height 37
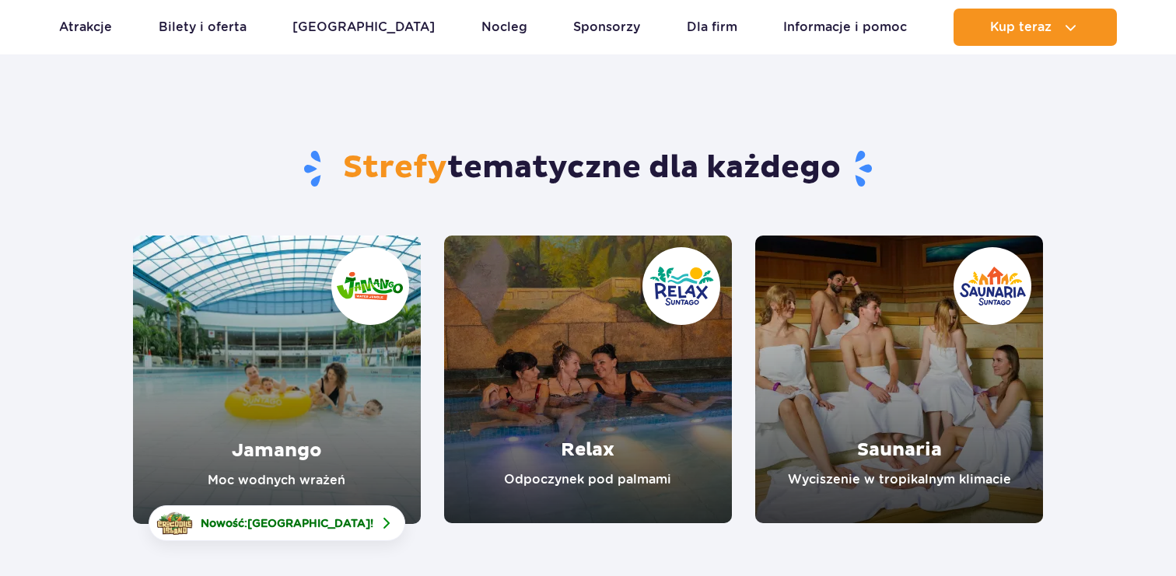
scroll to position [153, 0]
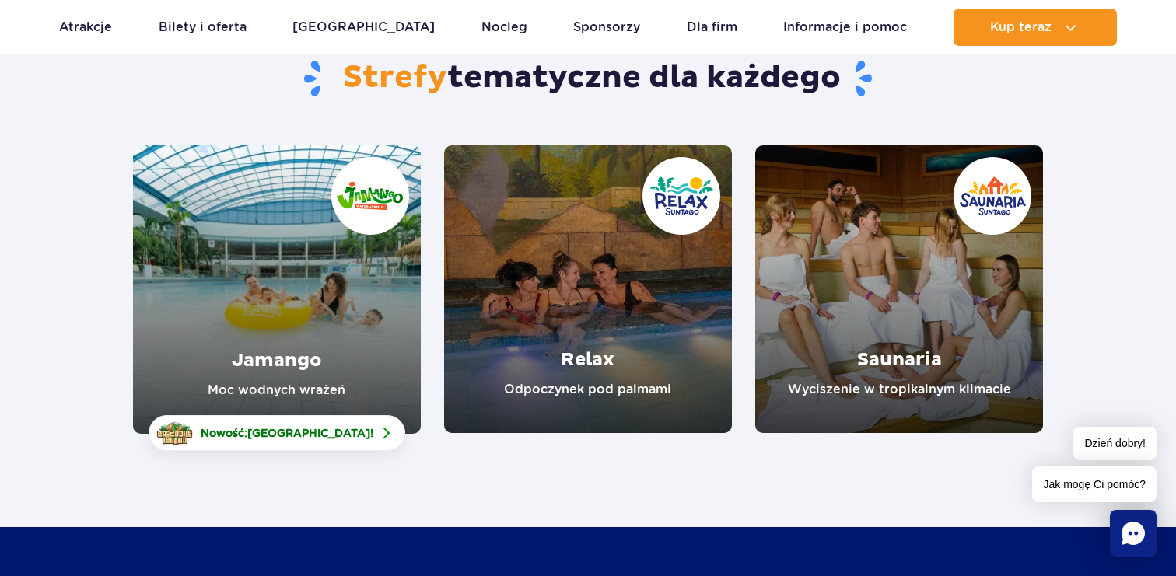
click at [343, 338] on link "Jamango" at bounding box center [277, 289] width 288 height 289
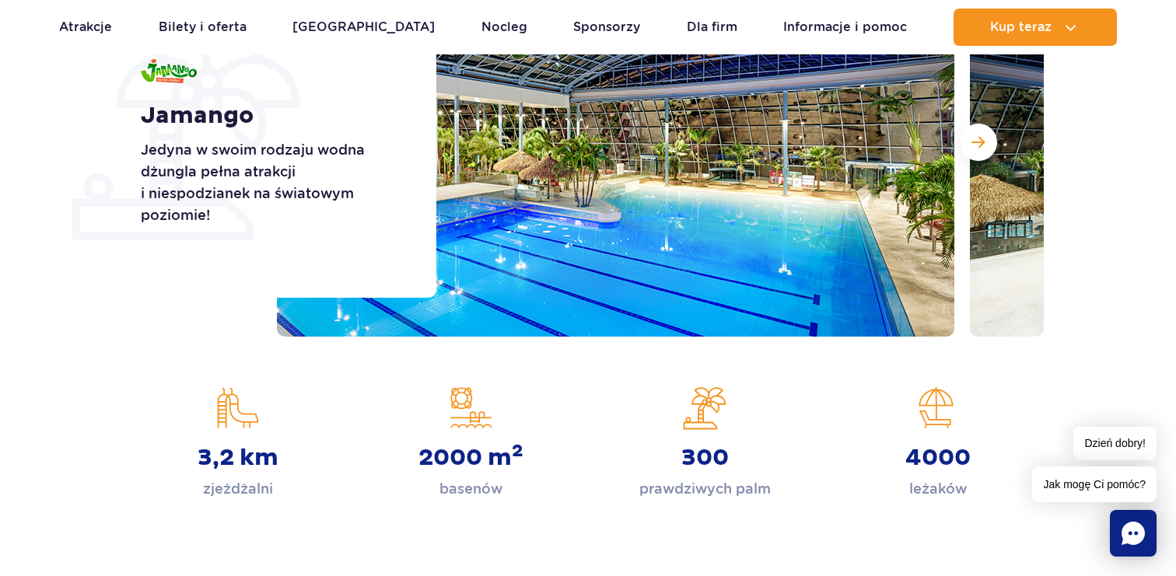
scroll to position [231, 0]
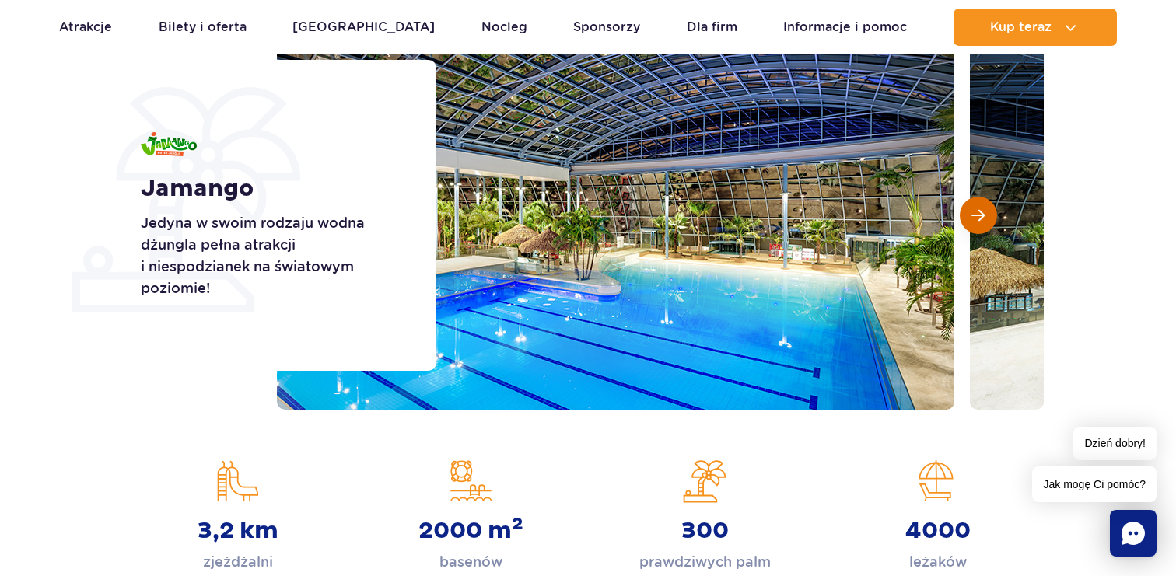
click at [987, 209] on button "Następny slajd" at bounding box center [978, 215] width 37 height 37
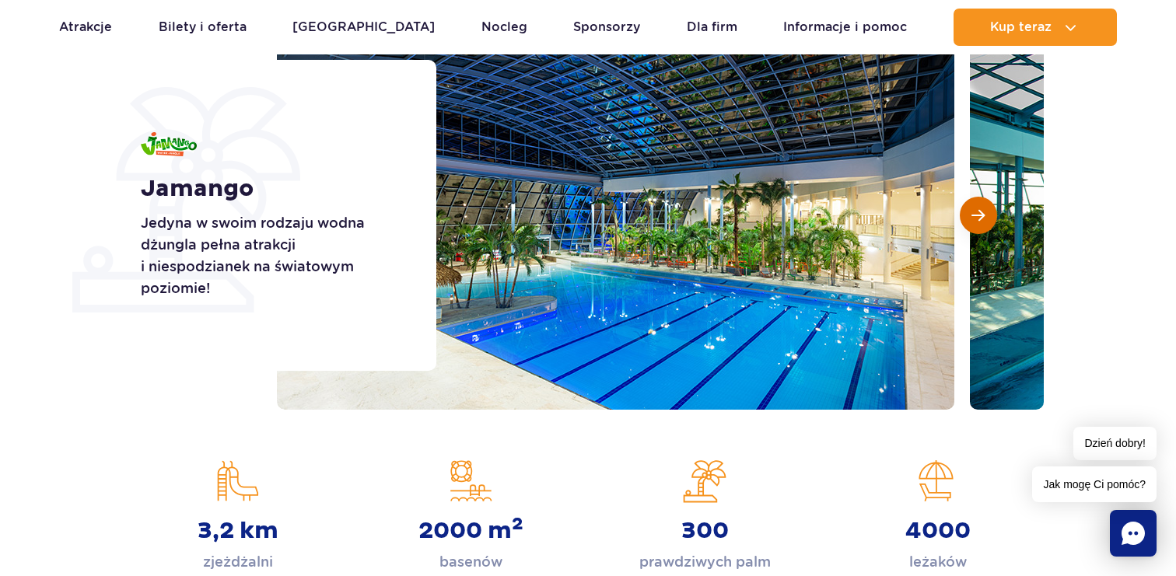
click at [987, 209] on button "Następny slajd" at bounding box center [978, 215] width 37 height 37
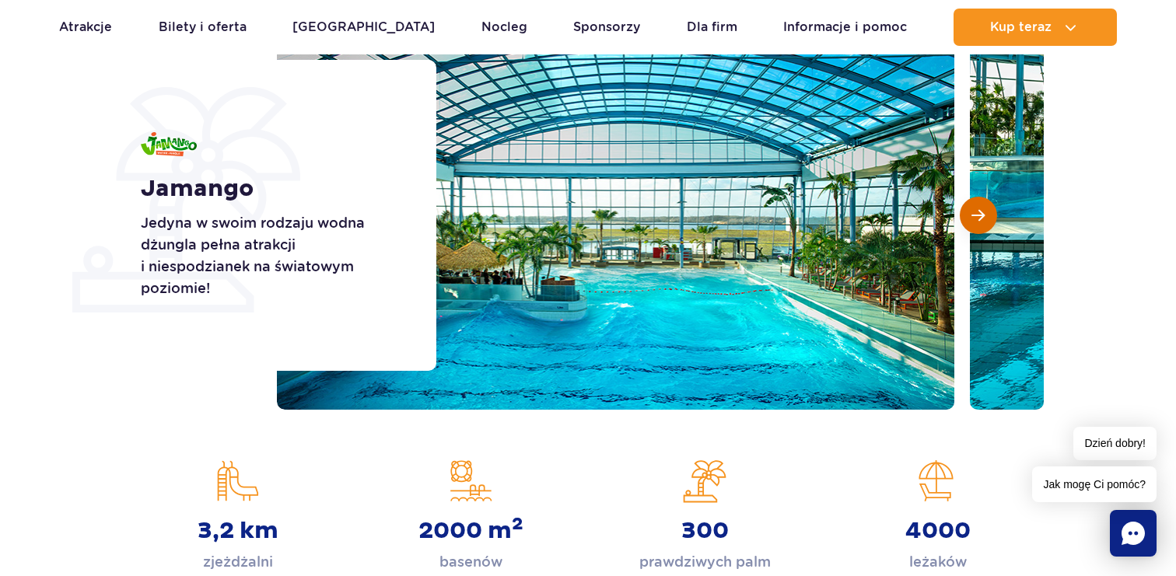
click at [987, 209] on button "Następny slajd" at bounding box center [978, 215] width 37 height 37
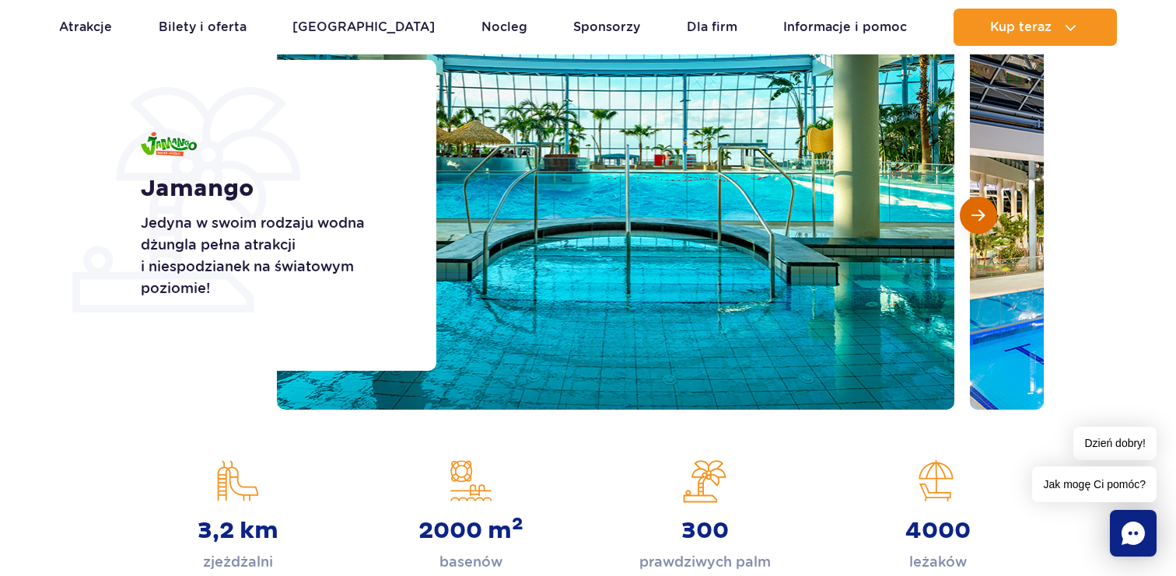
click at [987, 209] on button "Następny slajd" at bounding box center [978, 215] width 37 height 37
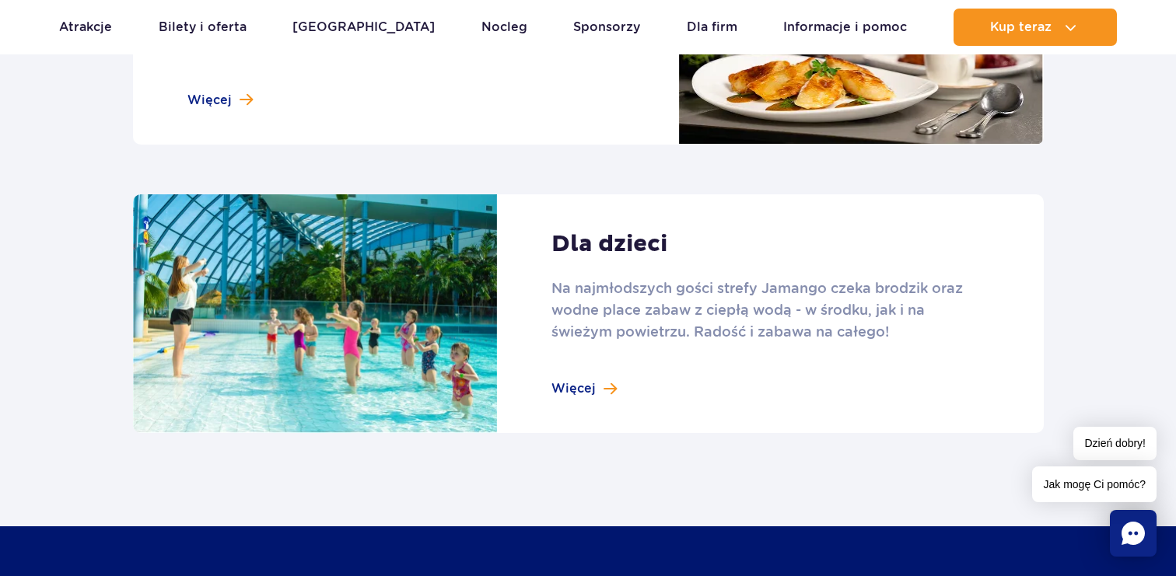
scroll to position [2129, 0]
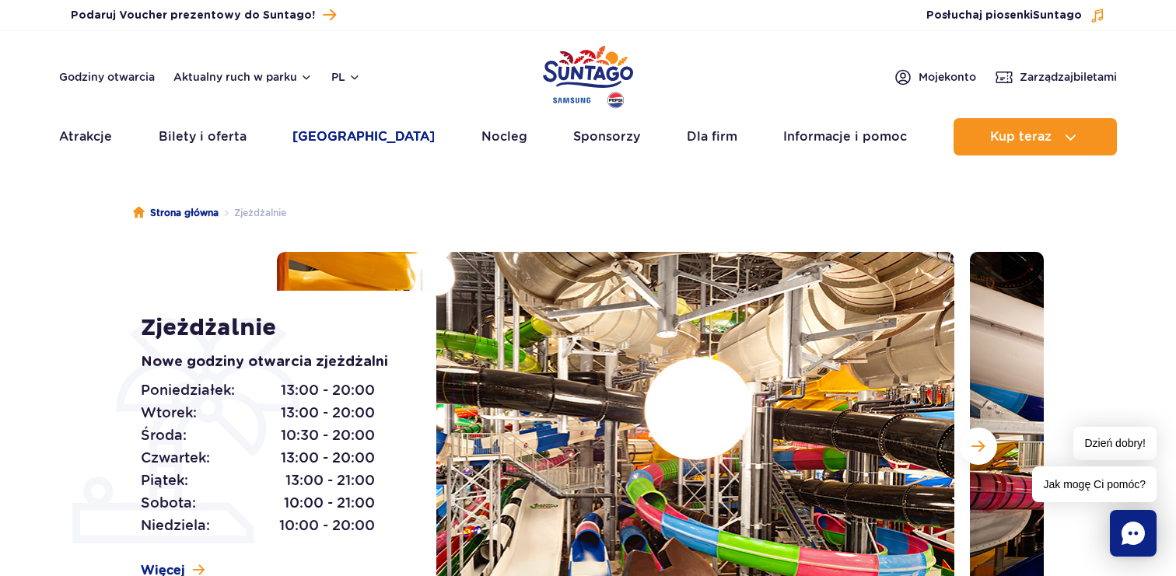
click at [361, 124] on link "[GEOGRAPHIC_DATA]" at bounding box center [363, 136] width 142 height 37
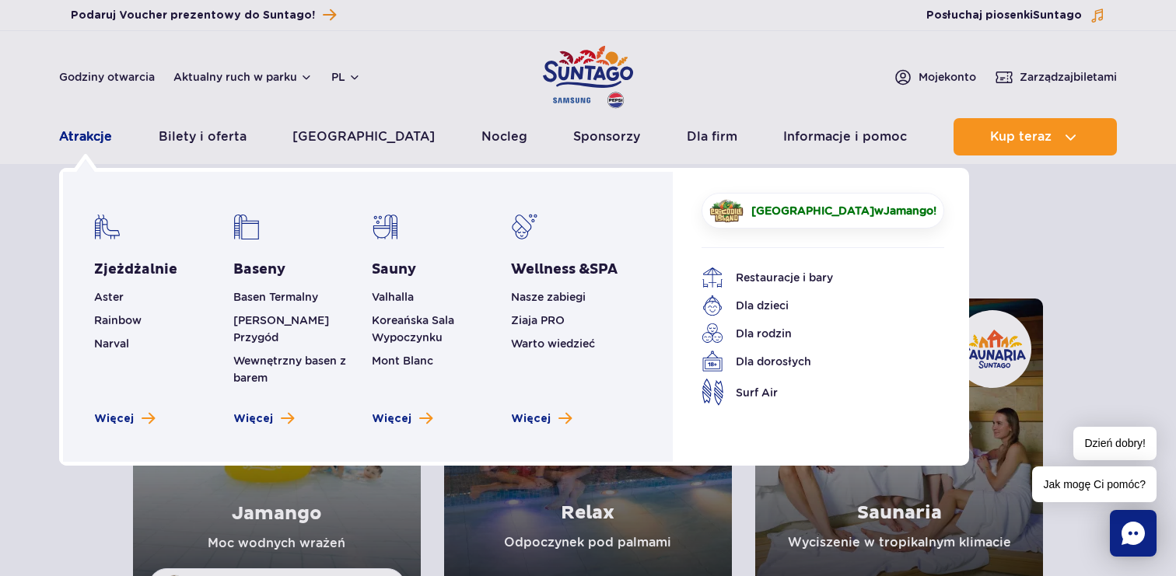
click at [87, 134] on link "Atrakcje" at bounding box center [85, 136] width 53 height 37
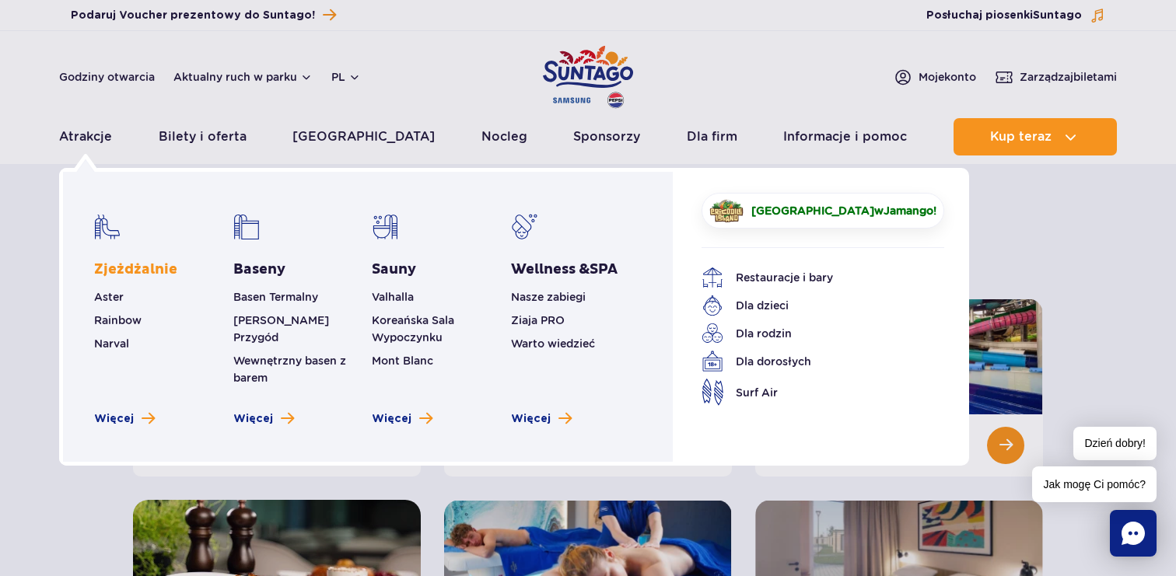
click at [158, 270] on link "Zjeżdżalnie" at bounding box center [135, 270] width 83 height 19
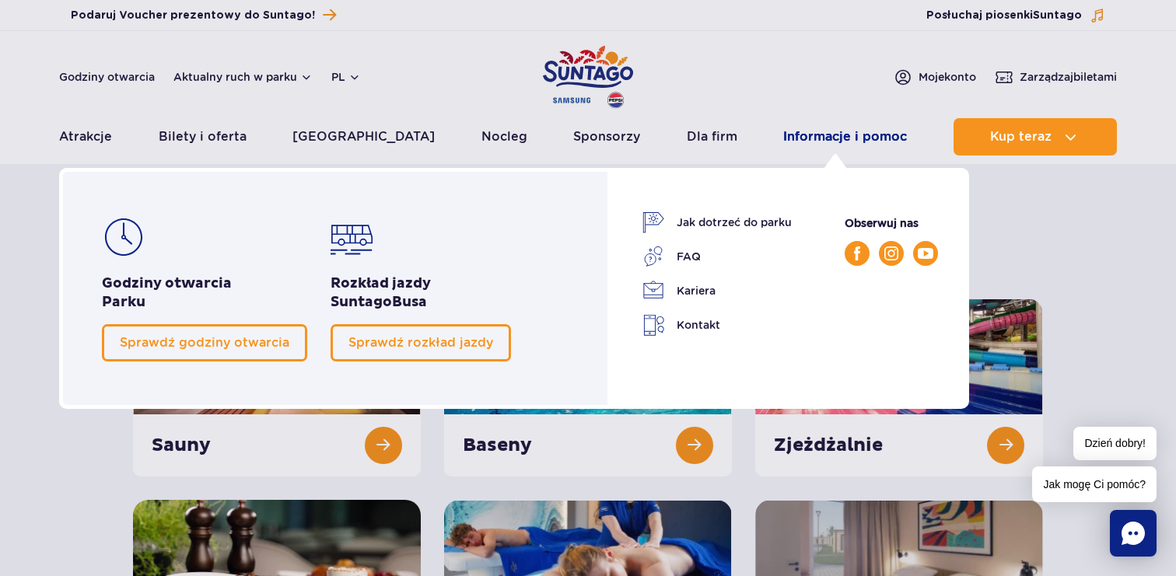
click at [840, 138] on link "Informacje i pomoc" at bounding box center [845, 136] width 124 height 37
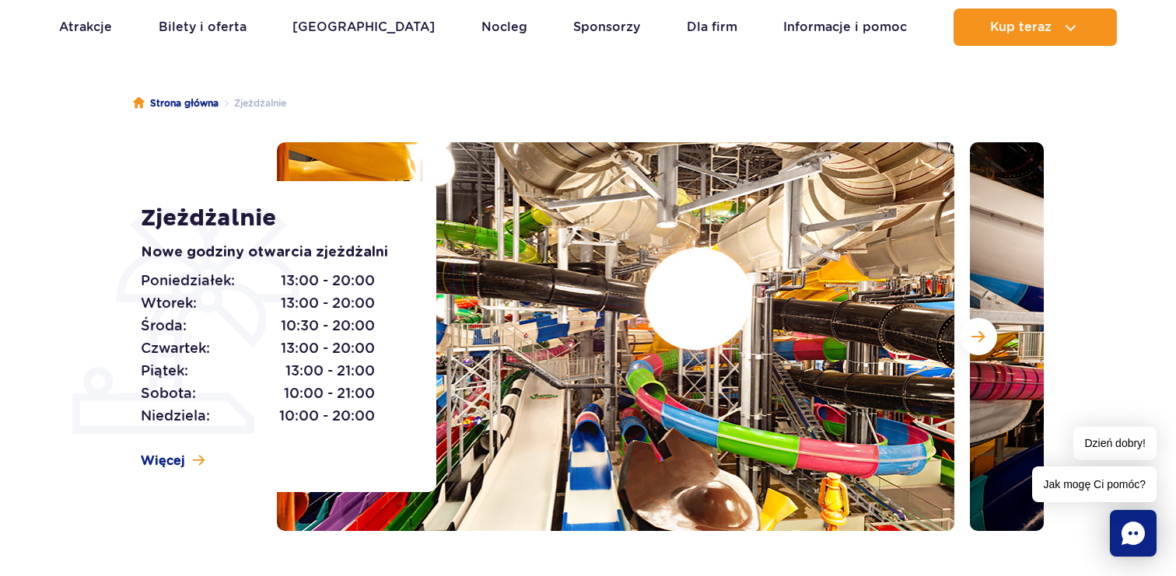
scroll to position [117, 0]
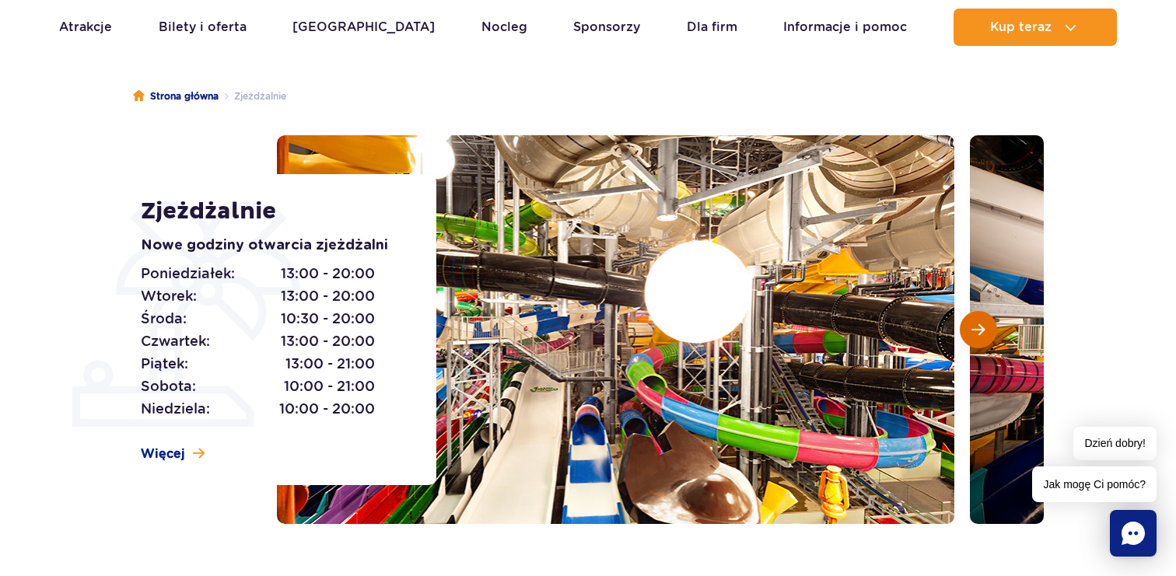
click at [969, 313] on button "Następny slajd" at bounding box center [978, 329] width 37 height 37
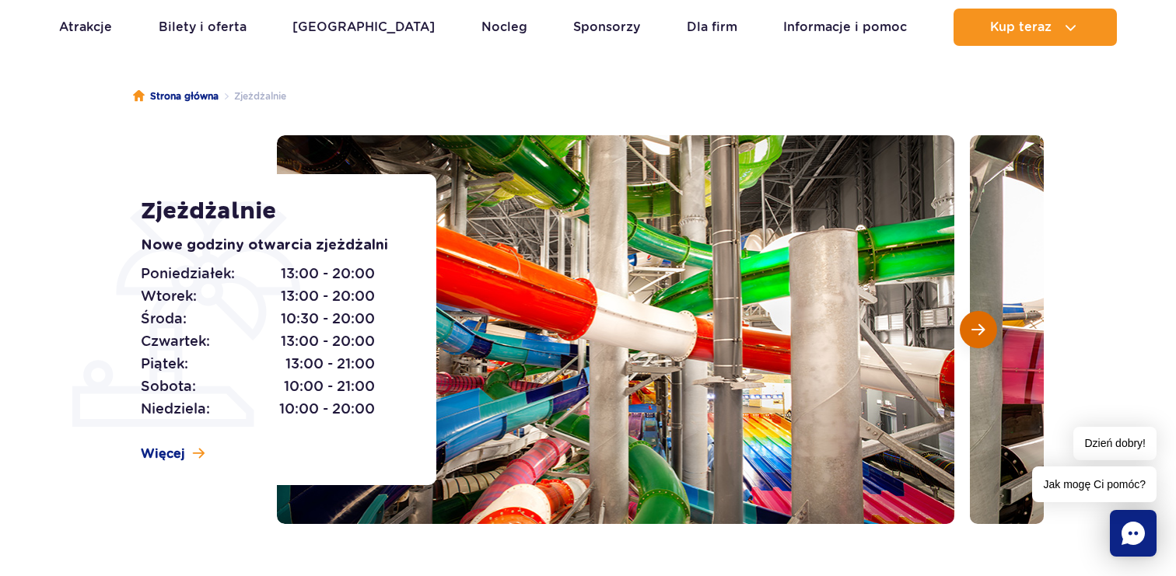
click at [969, 313] on button "Następny slajd" at bounding box center [978, 329] width 37 height 37
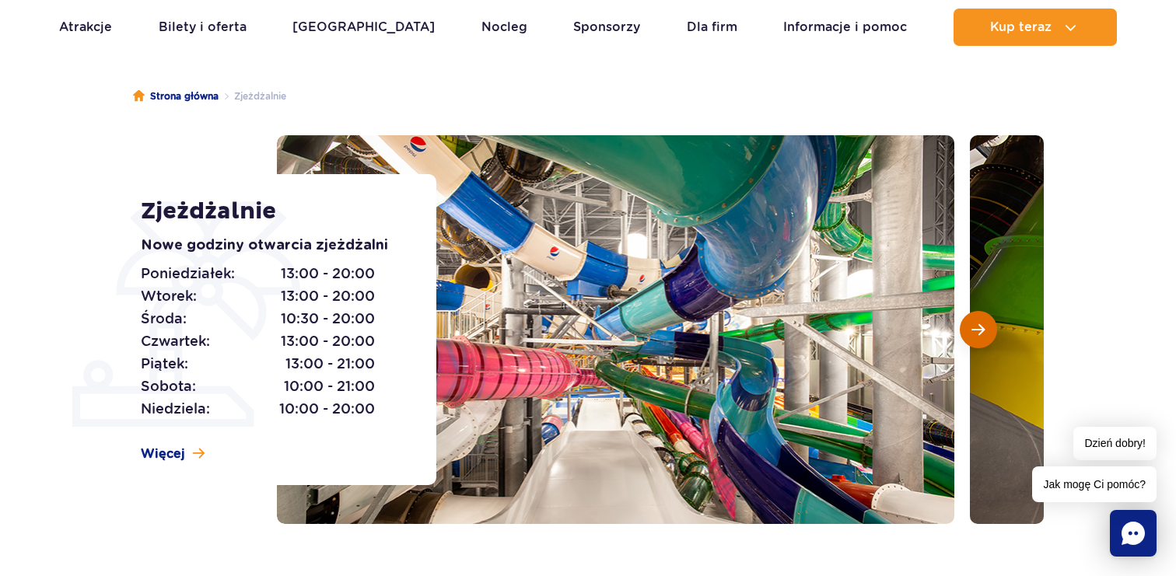
click at [969, 313] on button "Następny slajd" at bounding box center [978, 329] width 37 height 37
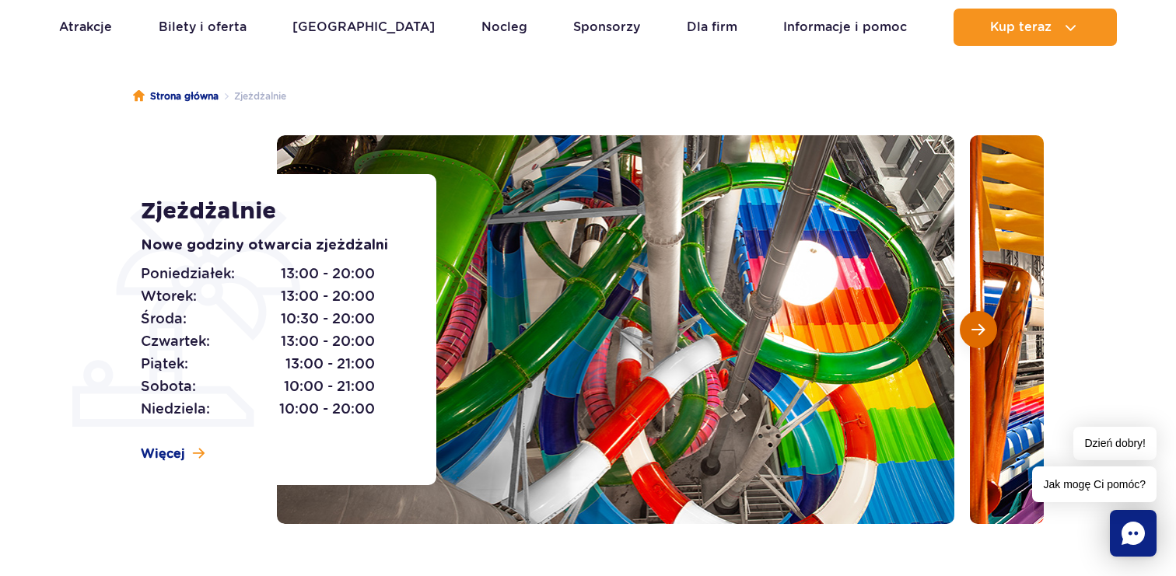
click at [969, 313] on button "Następny slajd" at bounding box center [978, 329] width 37 height 37
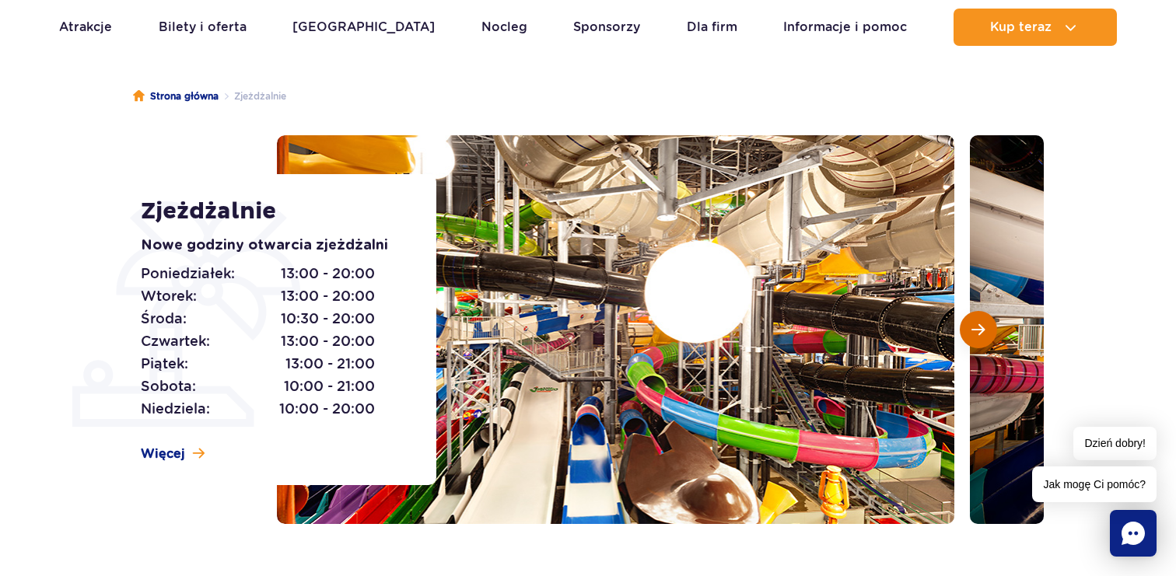
click at [969, 313] on button "Następny slajd" at bounding box center [978, 329] width 37 height 37
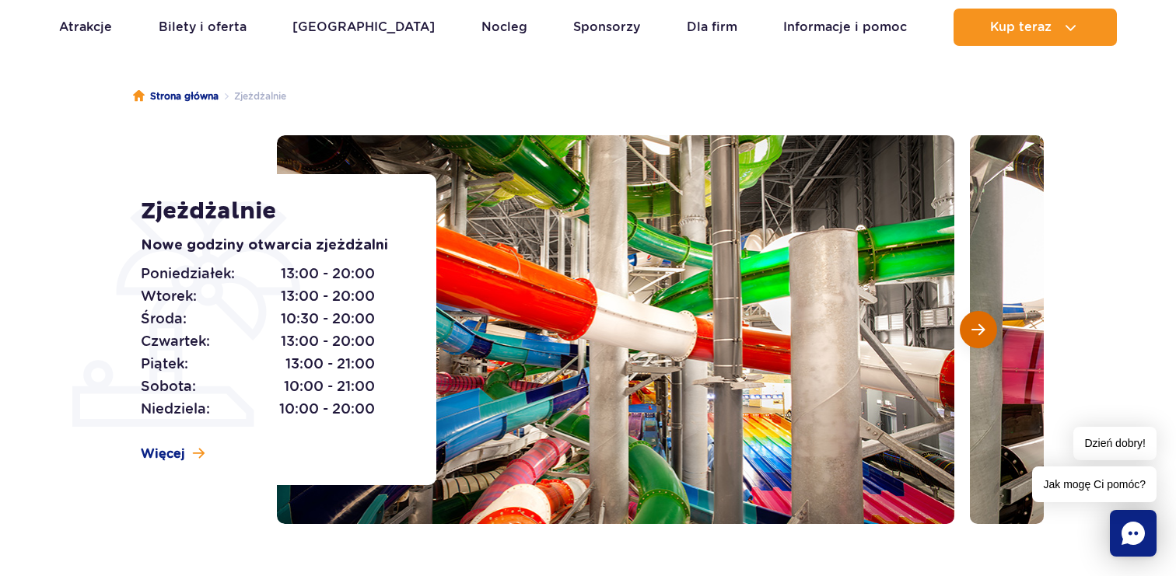
click at [969, 313] on button "Następny slajd" at bounding box center [978, 329] width 37 height 37
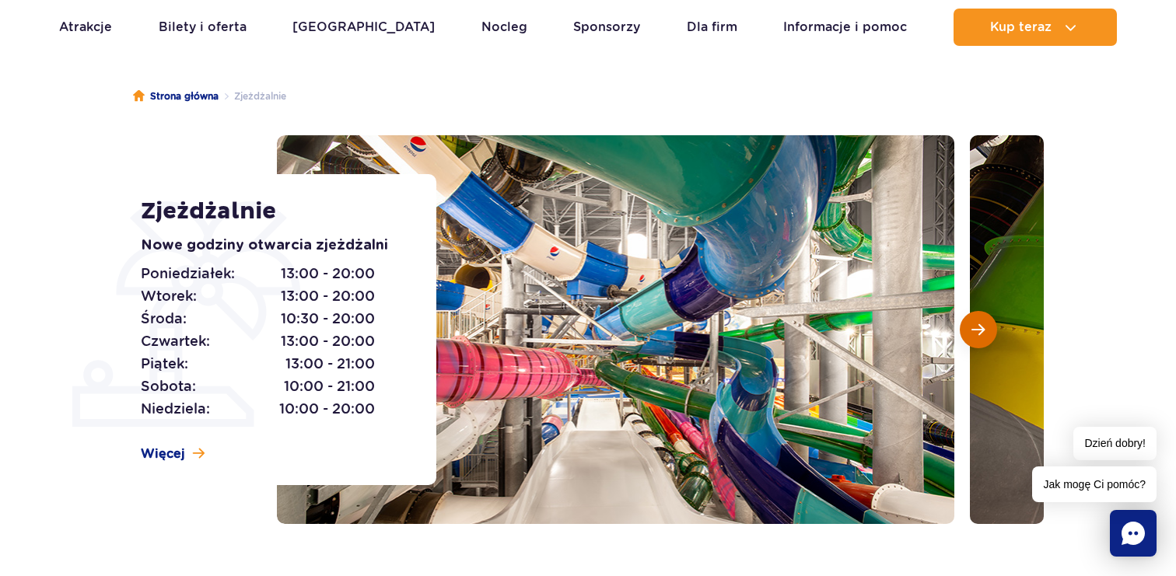
click at [969, 313] on button "Następny slajd" at bounding box center [978, 329] width 37 height 37
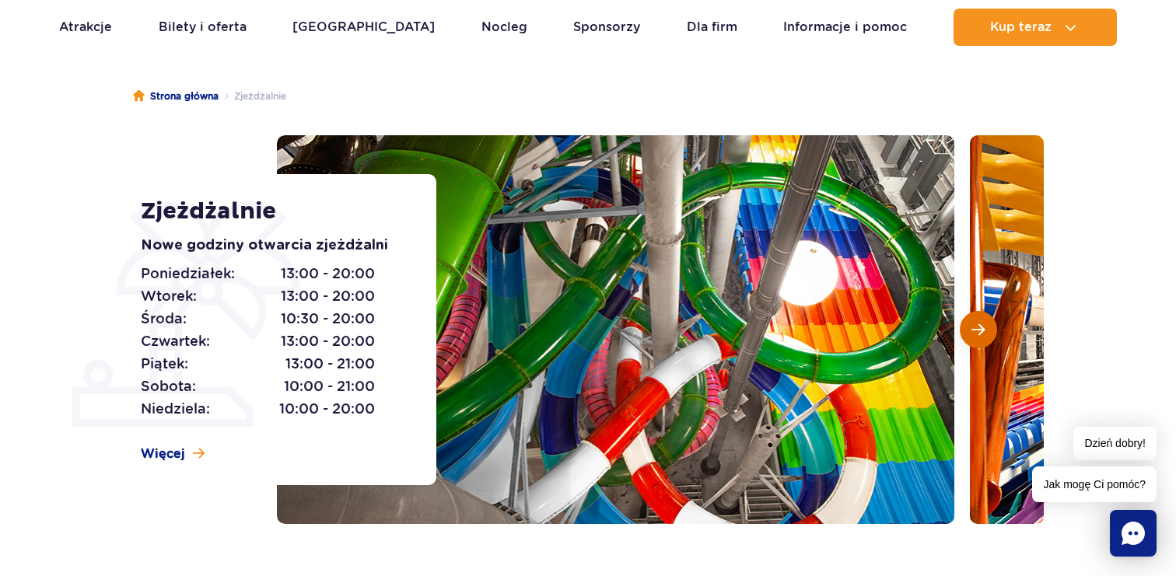
click at [969, 313] on button "Następny slajd" at bounding box center [978, 329] width 37 height 37
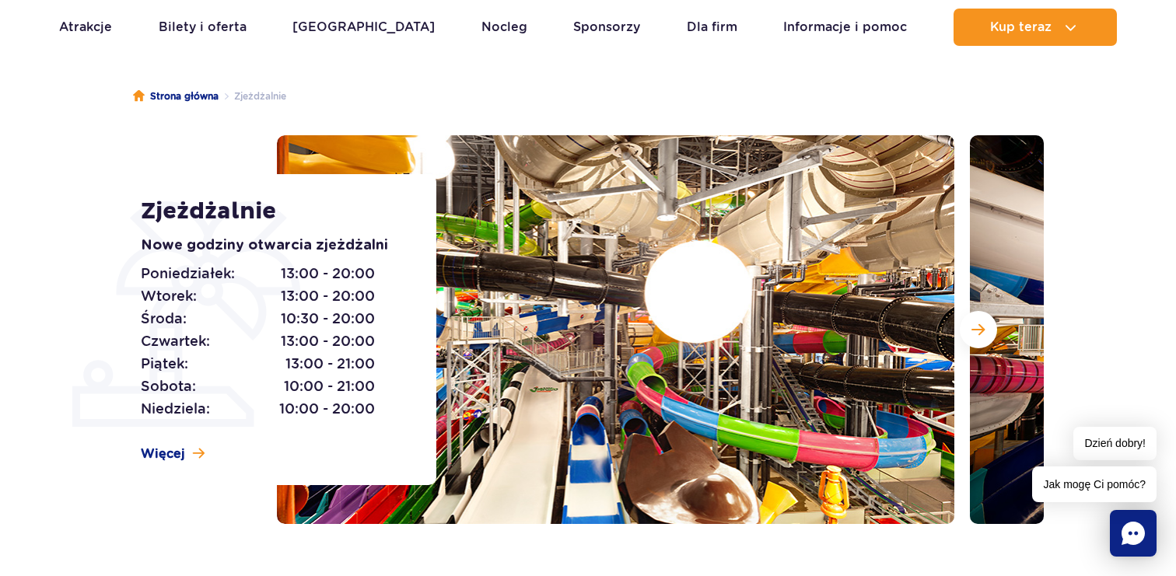
click at [983, 341] on button "Następny slajd" at bounding box center [978, 329] width 37 height 37
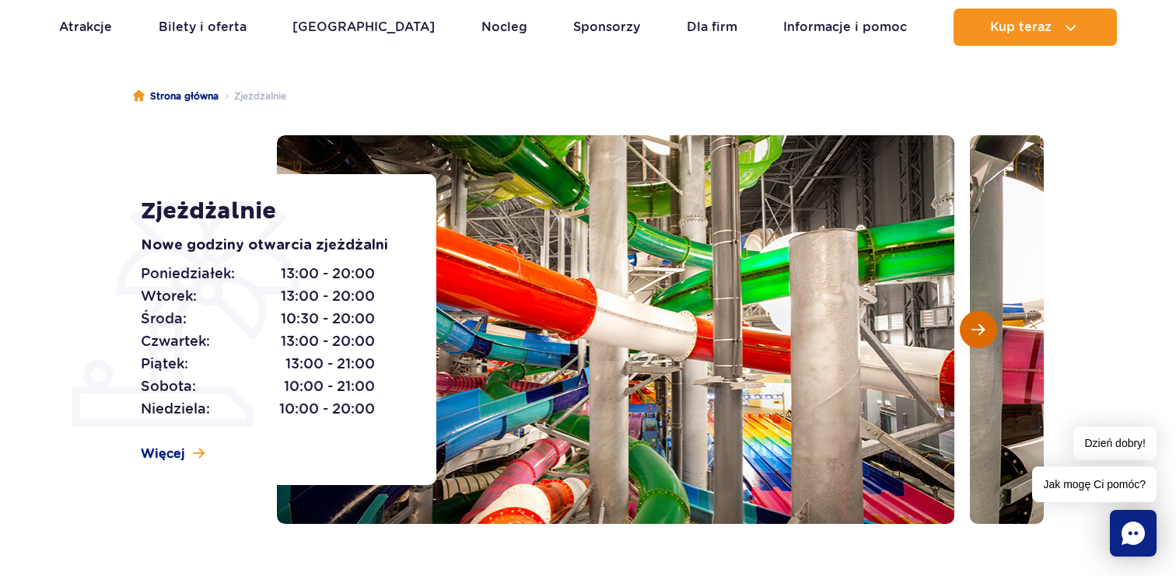
click at [983, 341] on button "Następny slajd" at bounding box center [978, 329] width 37 height 37
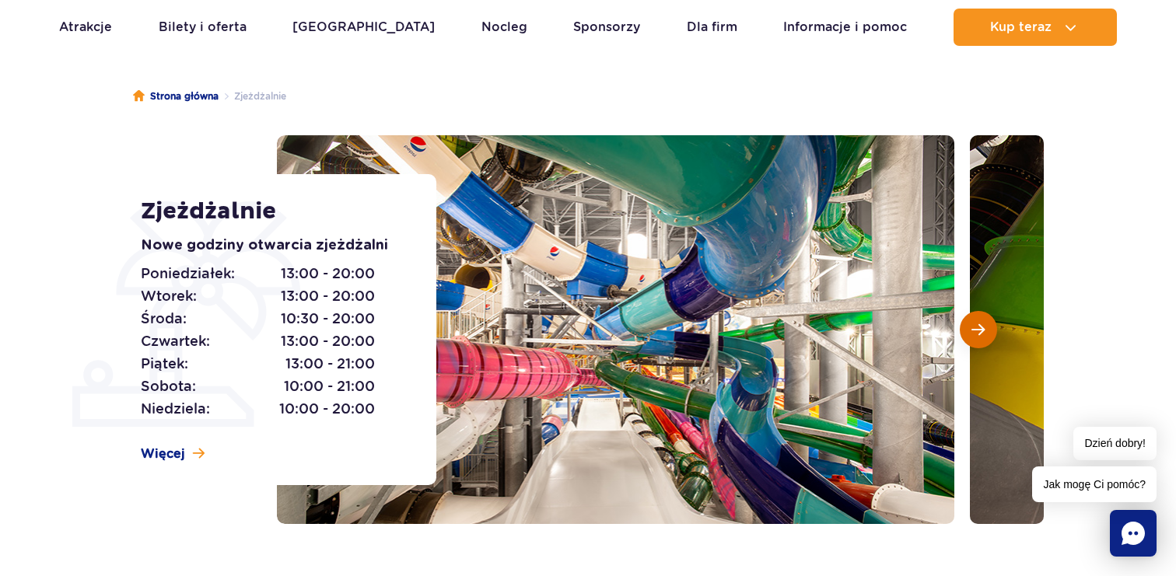
click at [983, 341] on button "Następny slajd" at bounding box center [978, 329] width 37 height 37
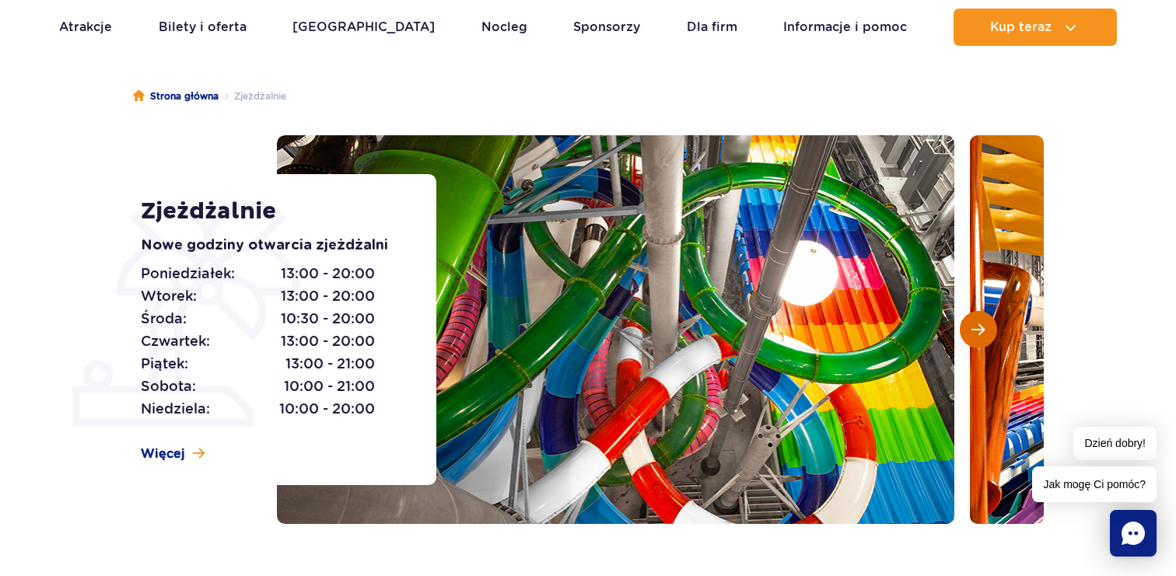
click at [983, 341] on button "Następny slajd" at bounding box center [978, 329] width 37 height 37
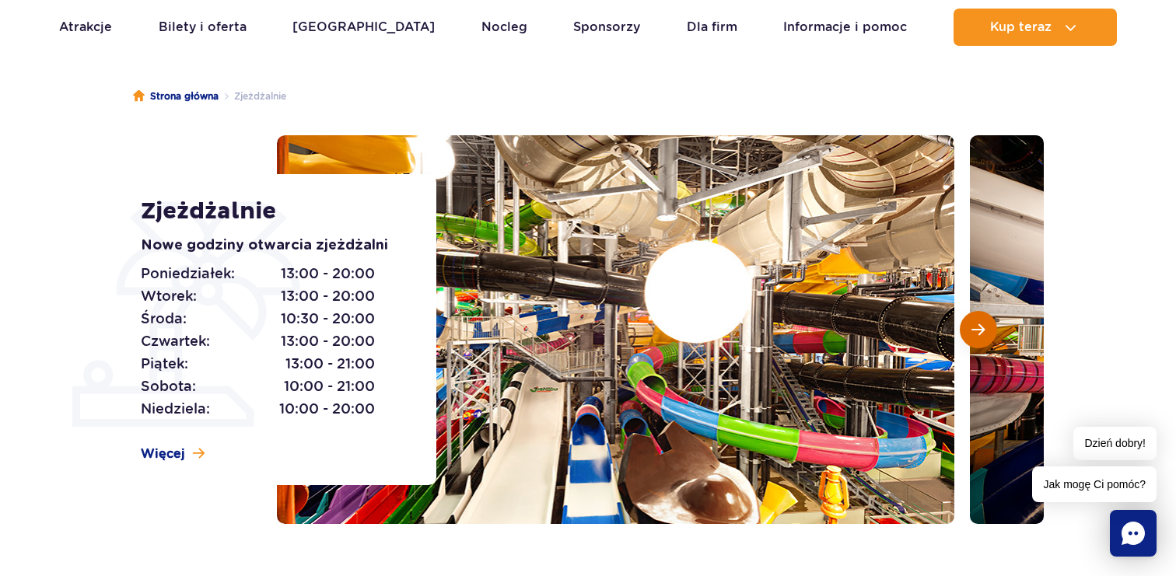
click at [983, 341] on button "Następny slajd" at bounding box center [978, 329] width 37 height 37
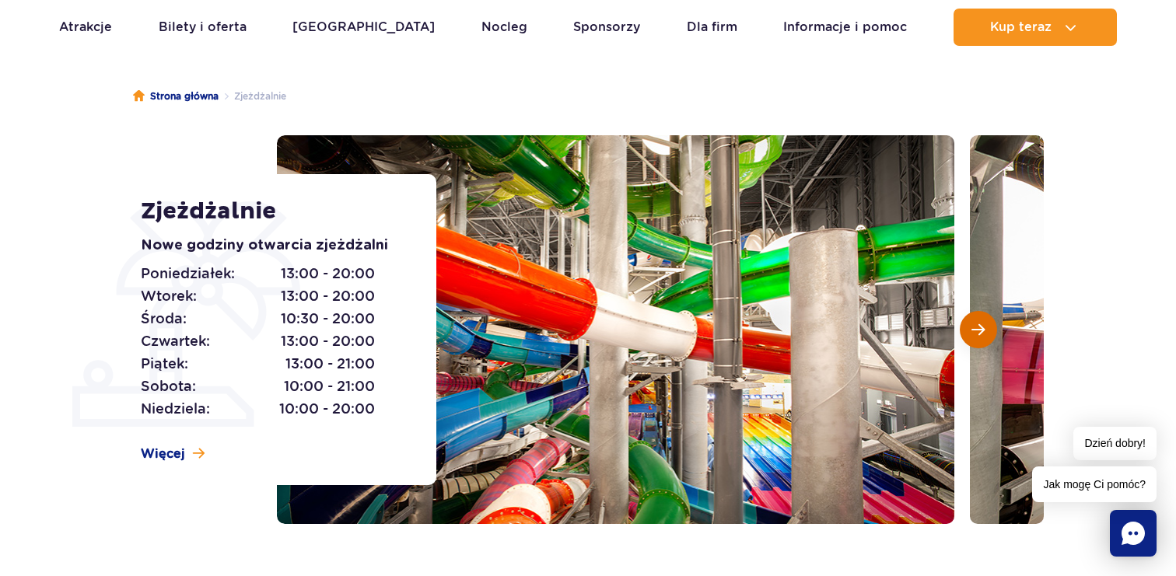
click at [983, 341] on button "Następny slajd" at bounding box center [978, 329] width 37 height 37
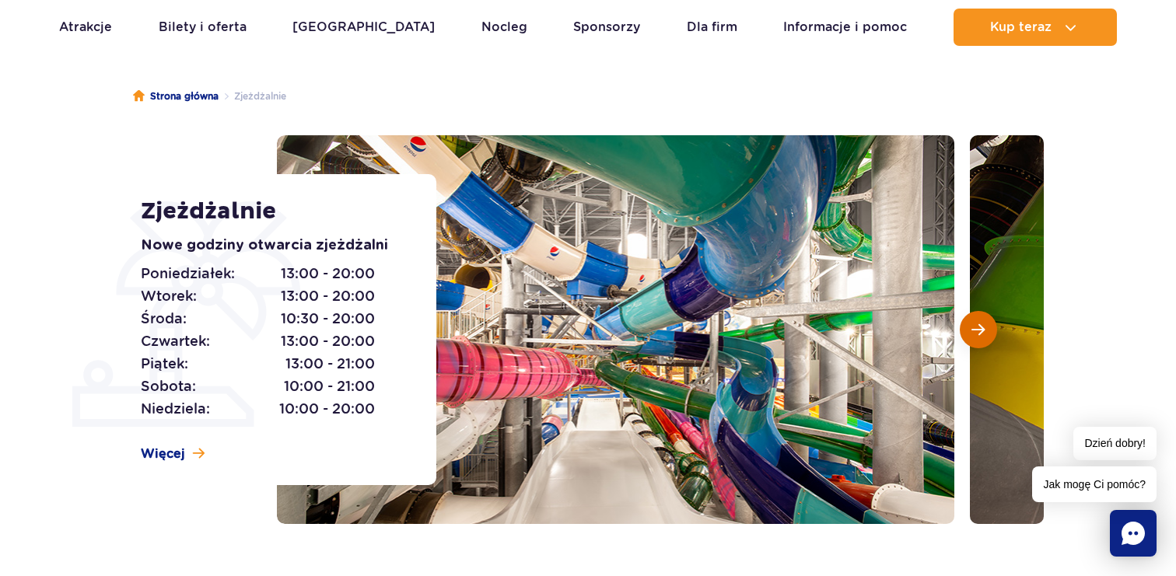
click at [983, 341] on button "Następny slajd" at bounding box center [978, 329] width 37 height 37
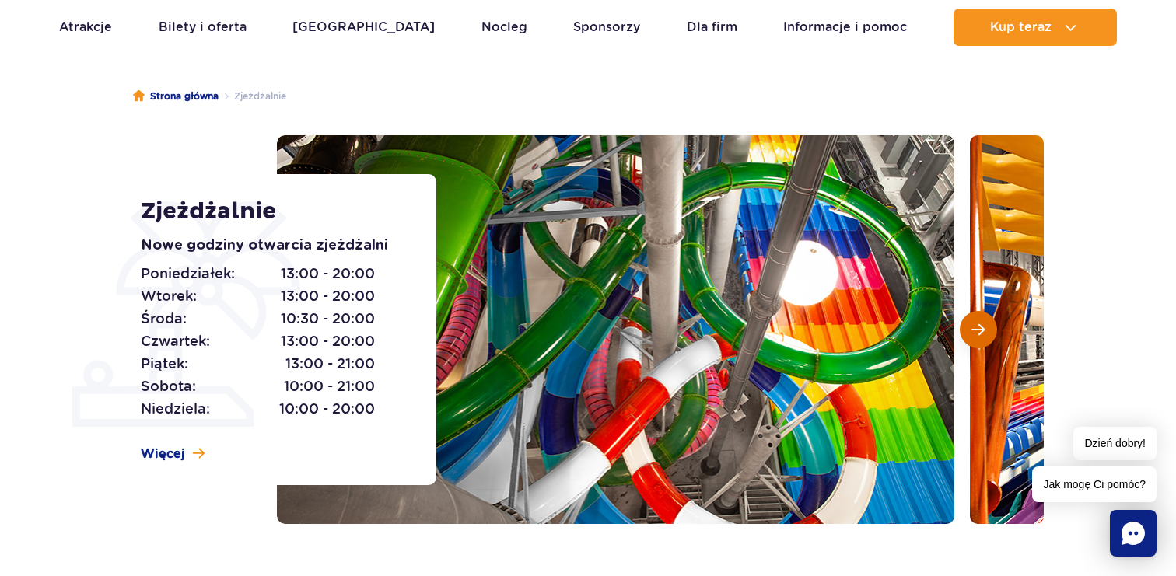
click at [983, 341] on button "Następny slajd" at bounding box center [978, 329] width 37 height 37
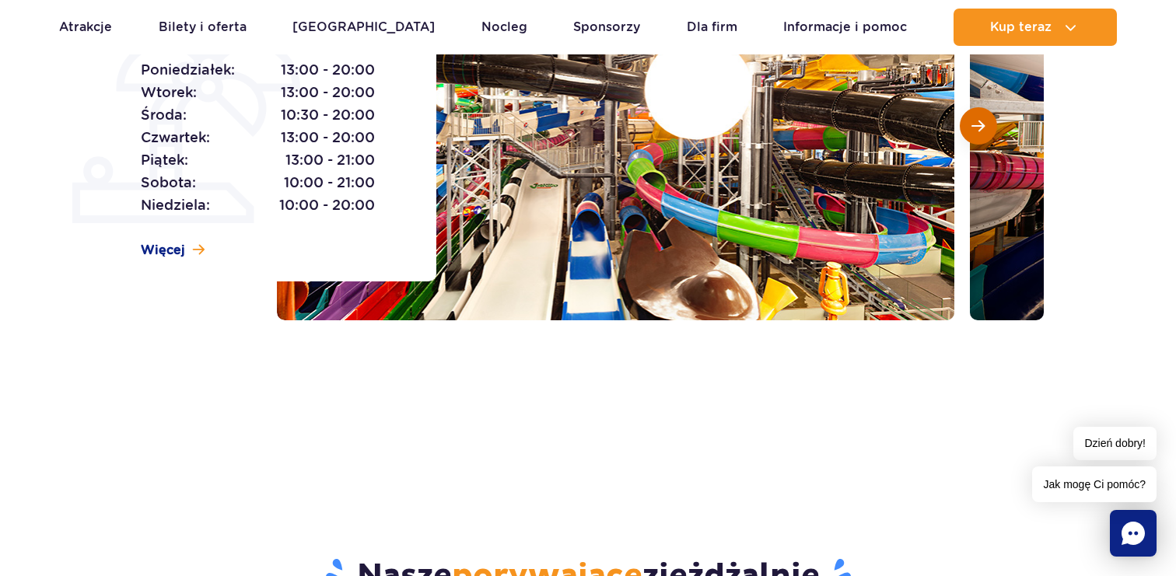
scroll to position [0, 0]
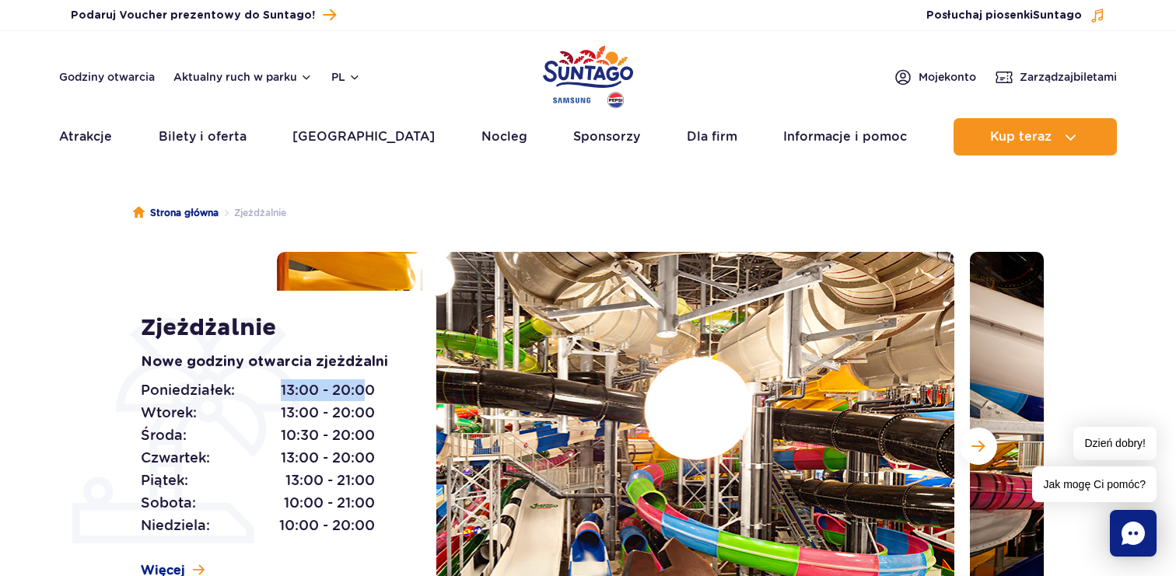
drag, startPoint x: 359, startPoint y: 397, endPoint x: 264, endPoint y: 397, distance: 94.1
click at [264, 397] on p "Poniedziałek: 13:00 - 20:00" at bounding box center [258, 391] width 235 height 22
click at [303, 420] on span "13:00 - 20:00" at bounding box center [328, 413] width 94 height 22
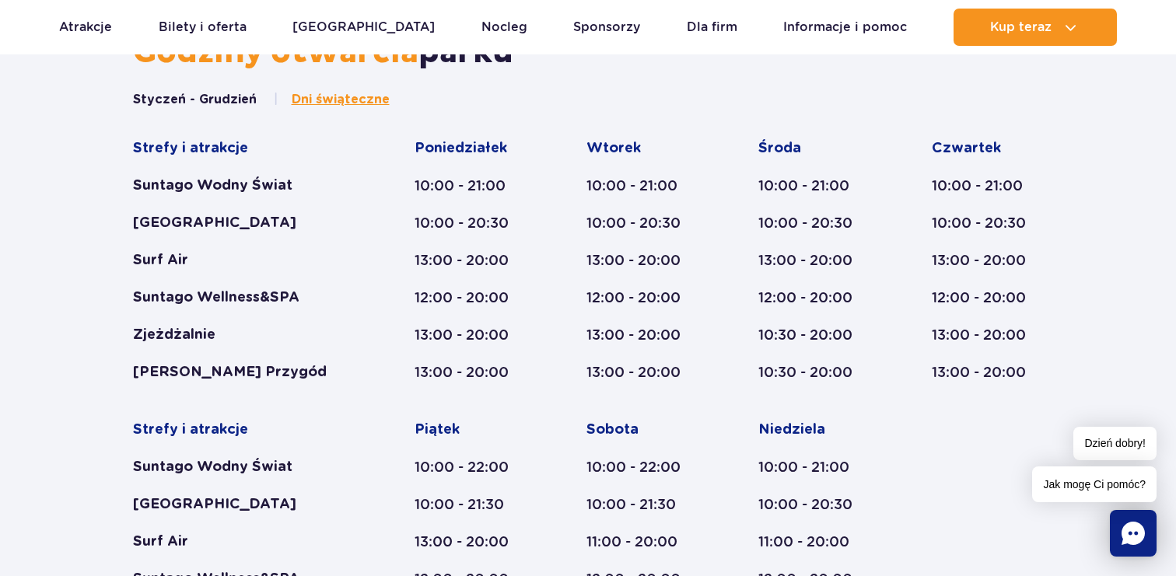
scroll to position [888, 0]
drag, startPoint x: 450, startPoint y: 338, endPoint x: 415, endPoint y: 338, distance: 34.2
click at [415, 338] on div "13:00 - 20:00" at bounding box center [471, 336] width 112 height 19
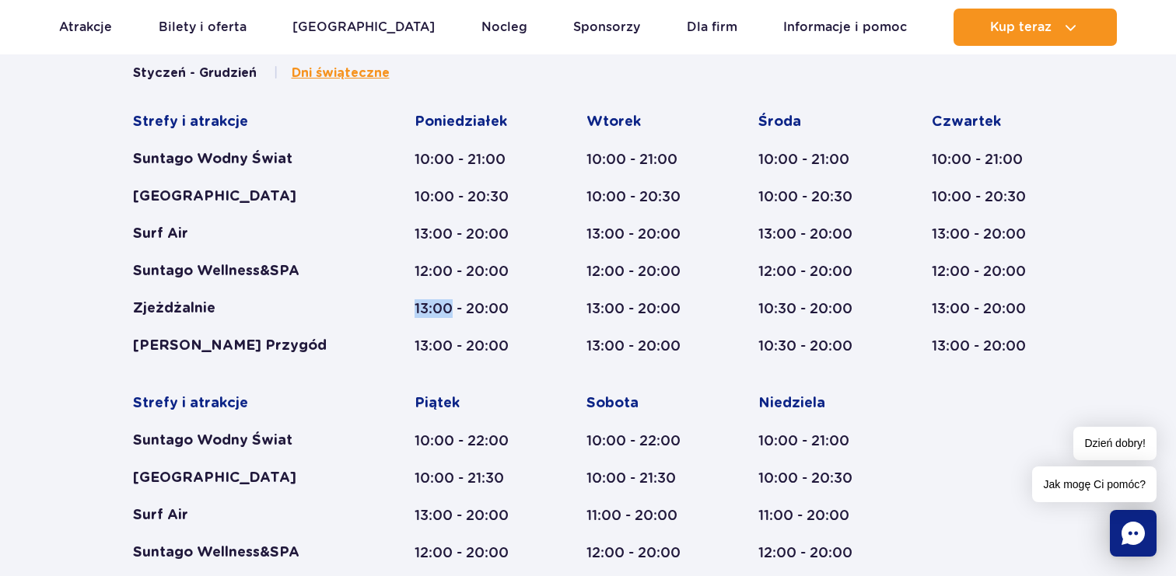
scroll to position [919, 0]
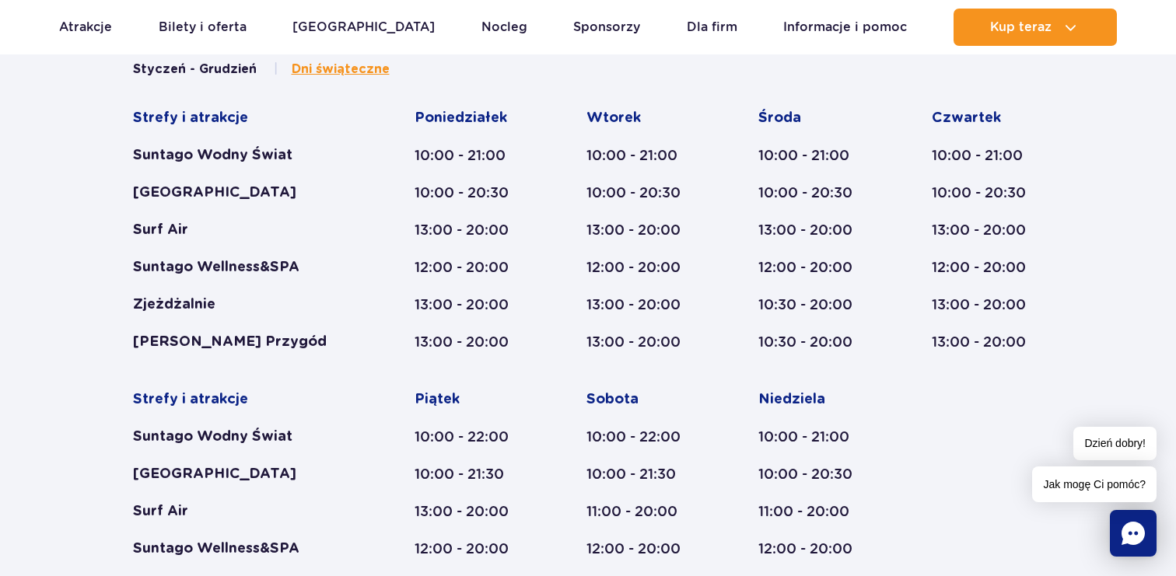
click at [384, 340] on div "Strefy i atrakcje Suntago Wodny Świat Crocodile Island Surf Air Suntago Wellnes…" at bounding box center [588, 371] width 911 height 524
drag, startPoint x: 451, startPoint y: 352, endPoint x: 414, endPoint y: 309, distance: 56.8
click at [415, 309] on div "[DATE] 10:00 - 21:00 10:00 - 20:30 13:00 - 20:00 12:00 - 20:00 13:00 - 20:00 13…" at bounding box center [471, 230] width 112 height 243
click at [396, 373] on div "Strefy i atrakcje Suntago Wodny Świat Crocodile Island Surf Air Suntago Wellnes…" at bounding box center [588, 371] width 911 height 524
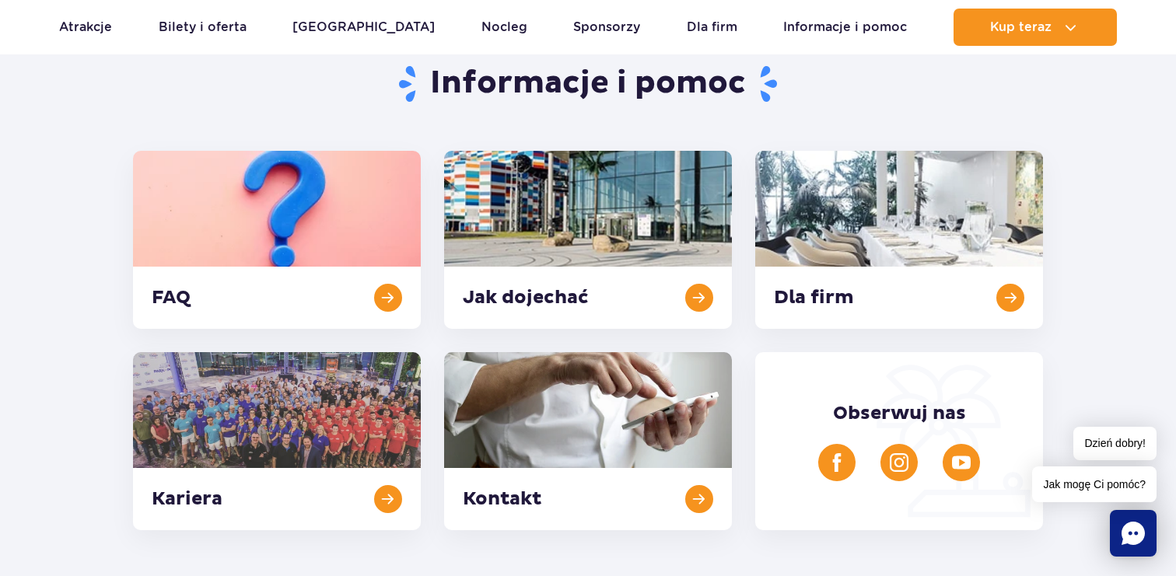
scroll to position [0, 0]
